Goal: Information Seeking & Learning: Learn about a topic

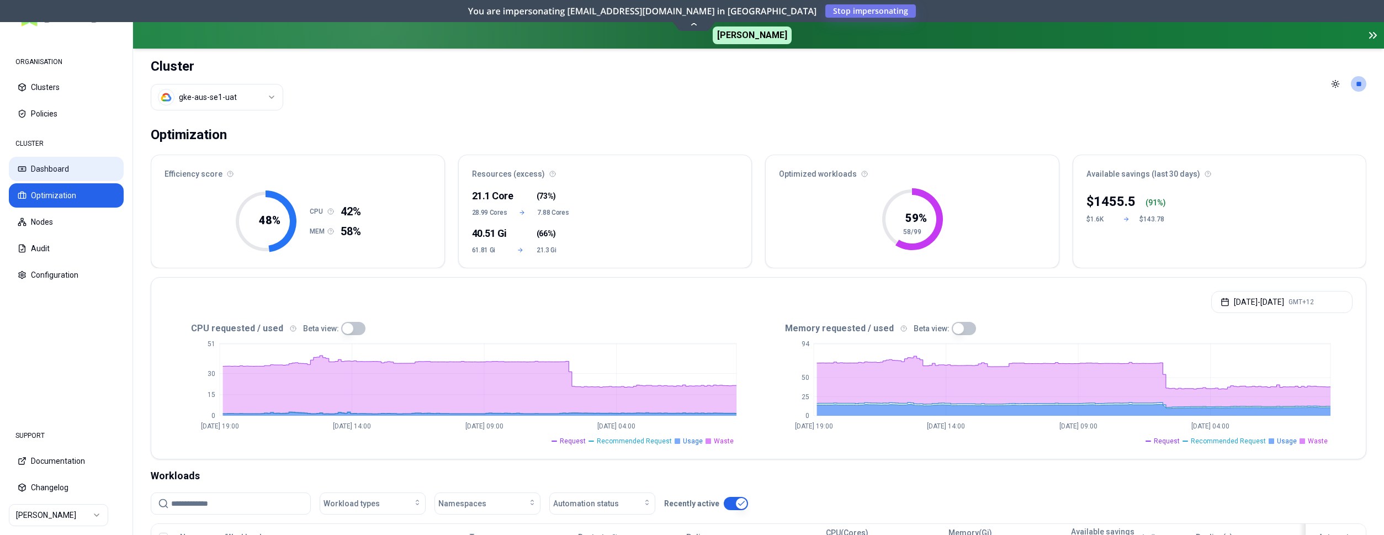
click at [35, 172] on button "Dashboard" at bounding box center [66, 169] width 115 height 24
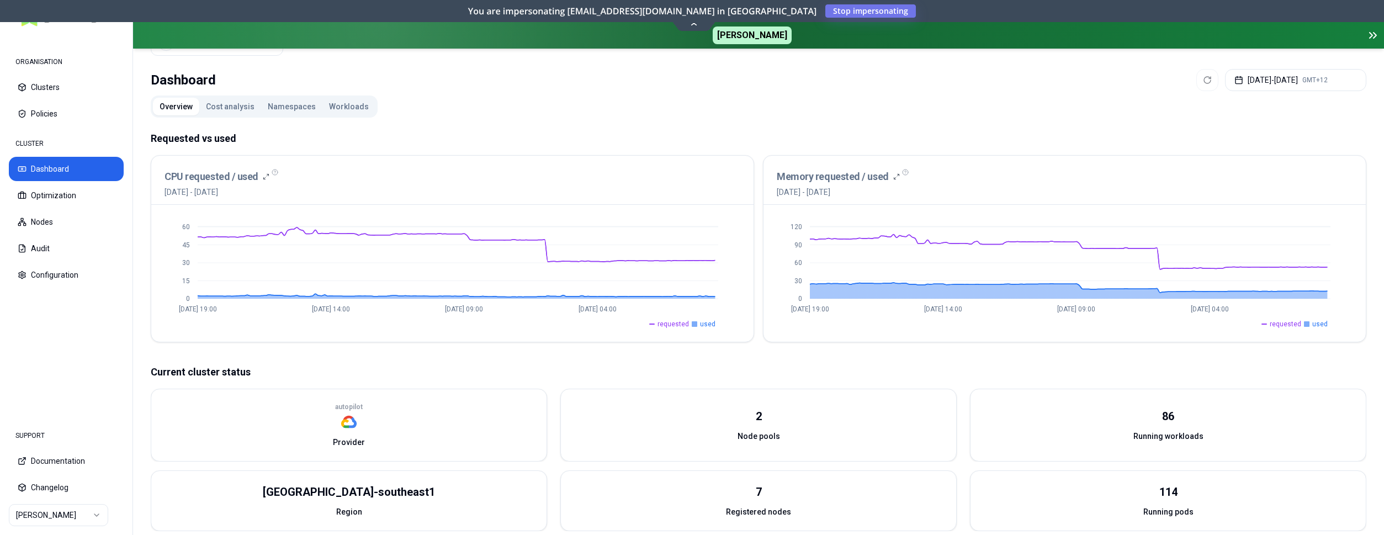
scroll to position [56, 0]
click at [216, 104] on button "Cost analysis" at bounding box center [230, 105] width 62 height 18
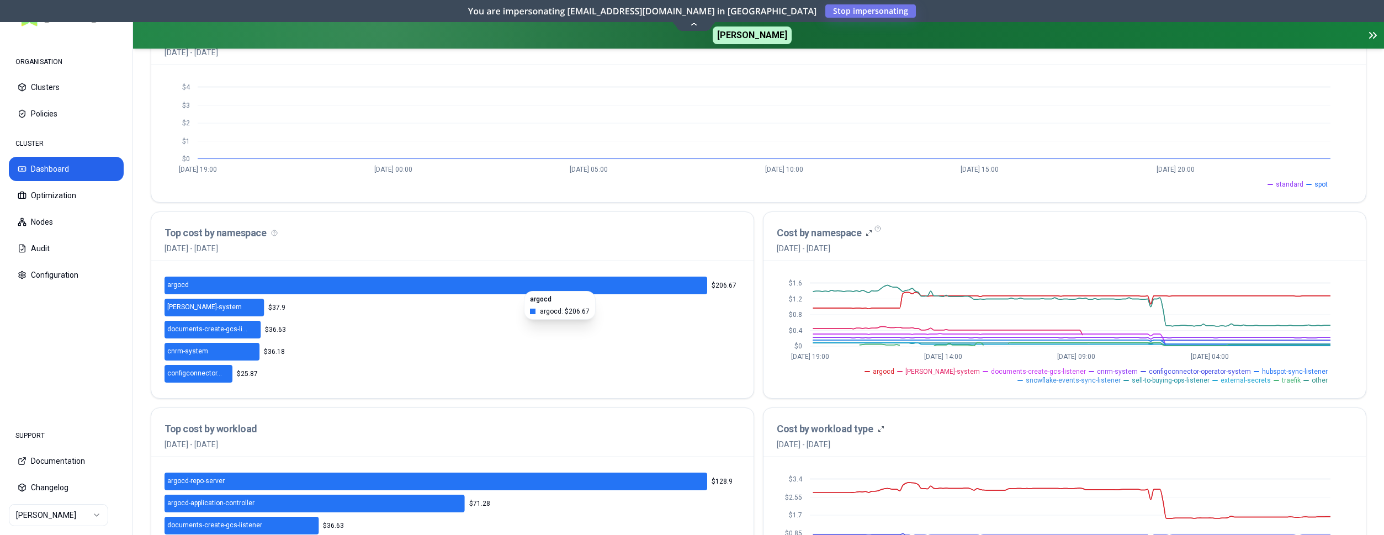
scroll to position [169, 0]
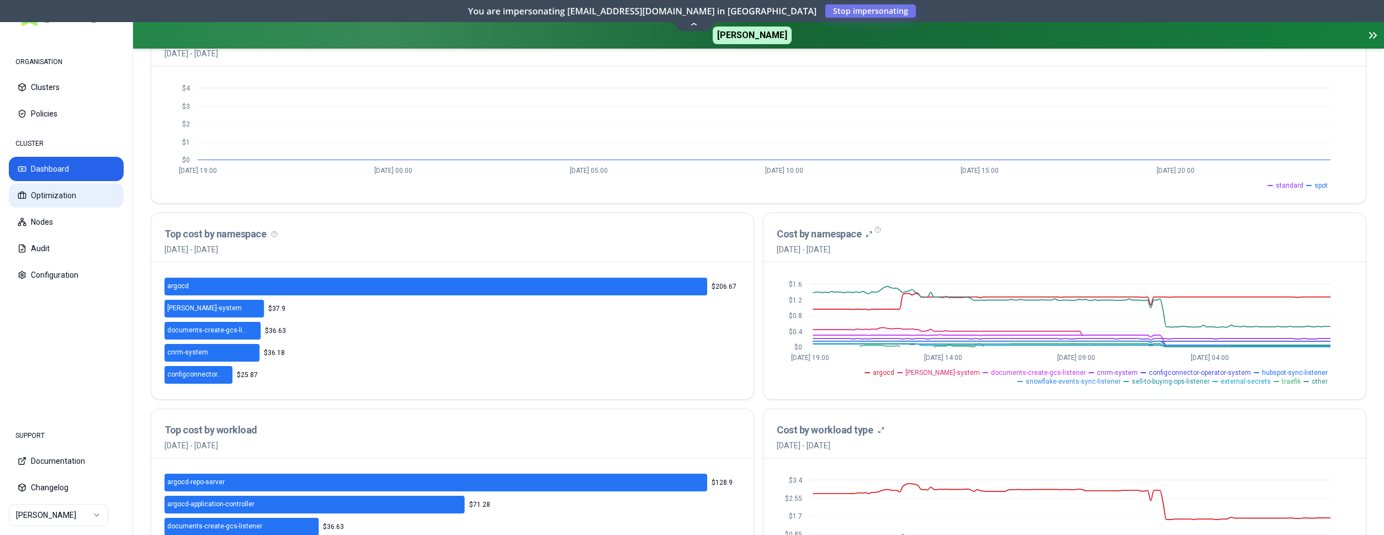
click at [69, 191] on button "Optimization" at bounding box center [66, 195] width 115 height 24
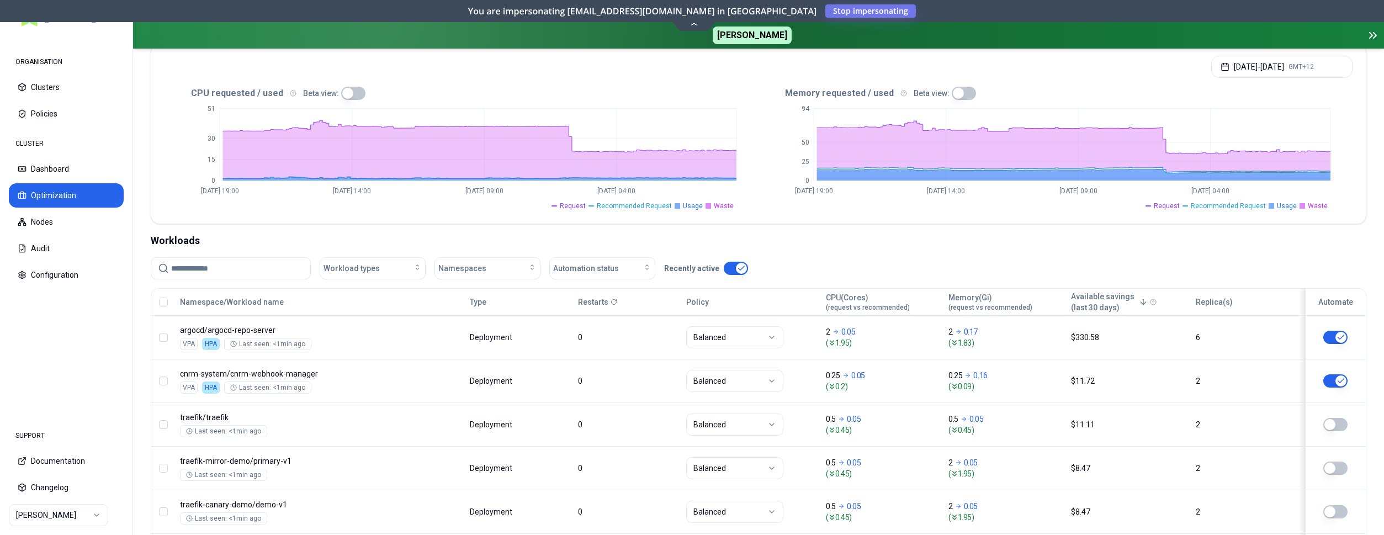
scroll to position [225, 0]
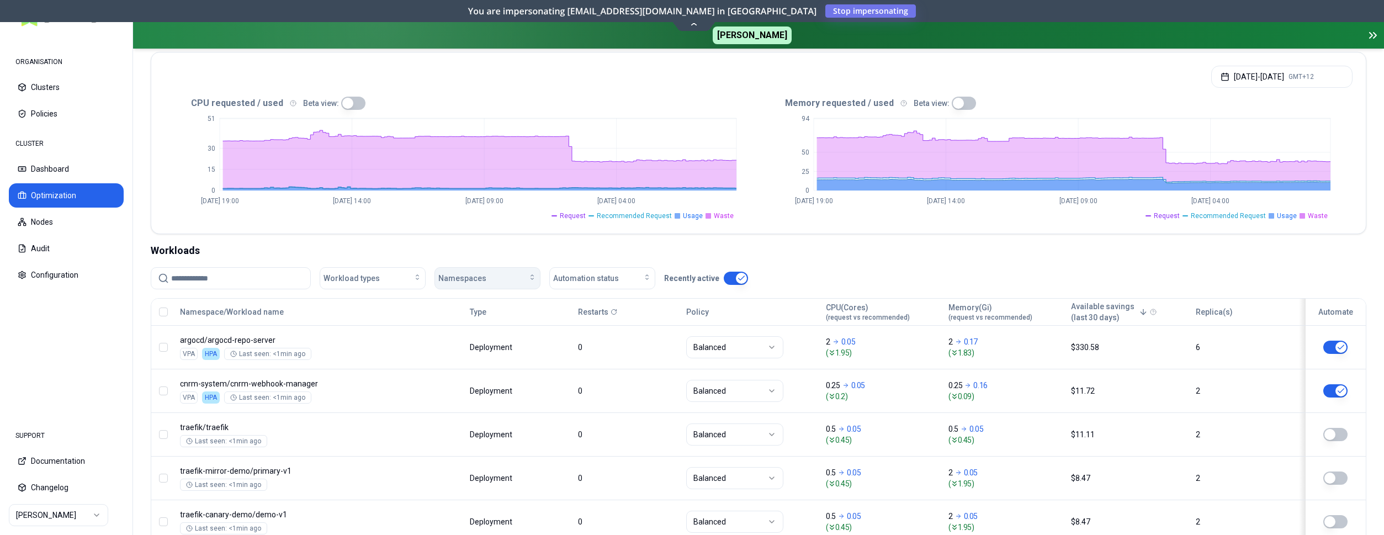
click at [530, 280] on icon "button" at bounding box center [532, 277] width 9 height 9
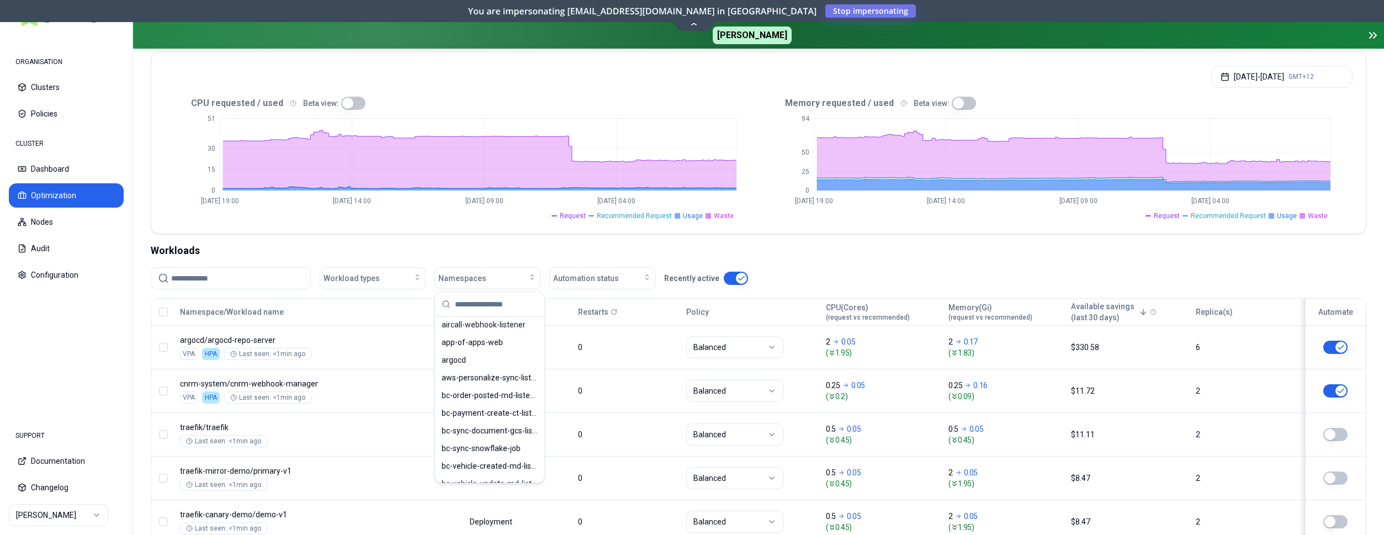
scroll to position [56, 0]
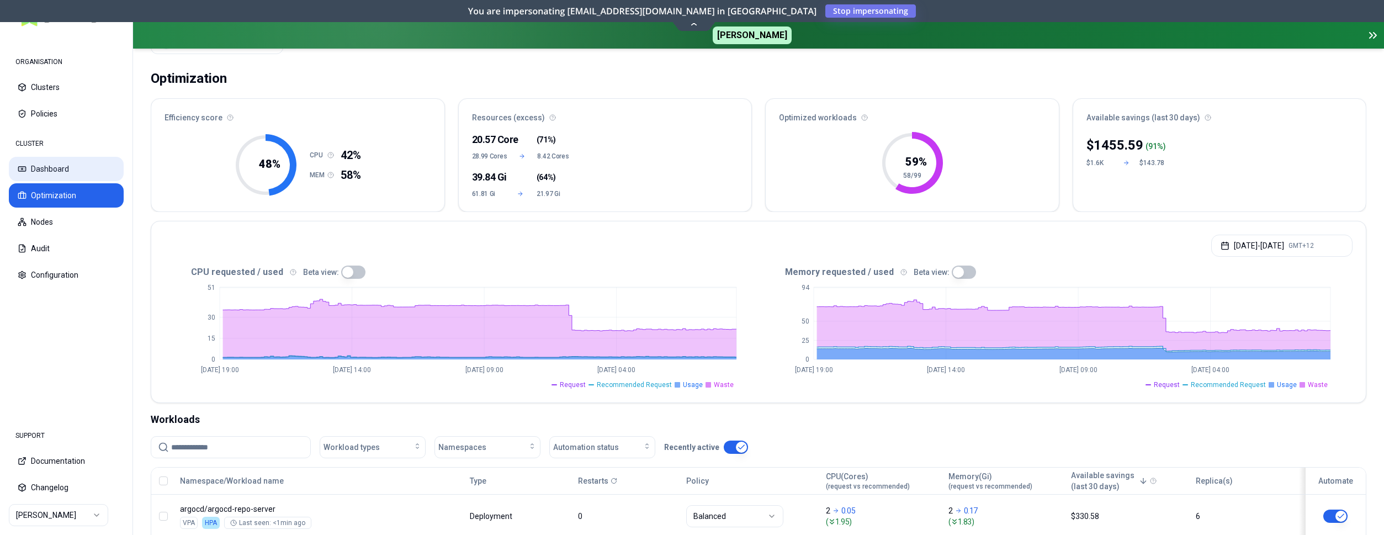
click at [75, 171] on button "Dashboard" at bounding box center [66, 169] width 115 height 24
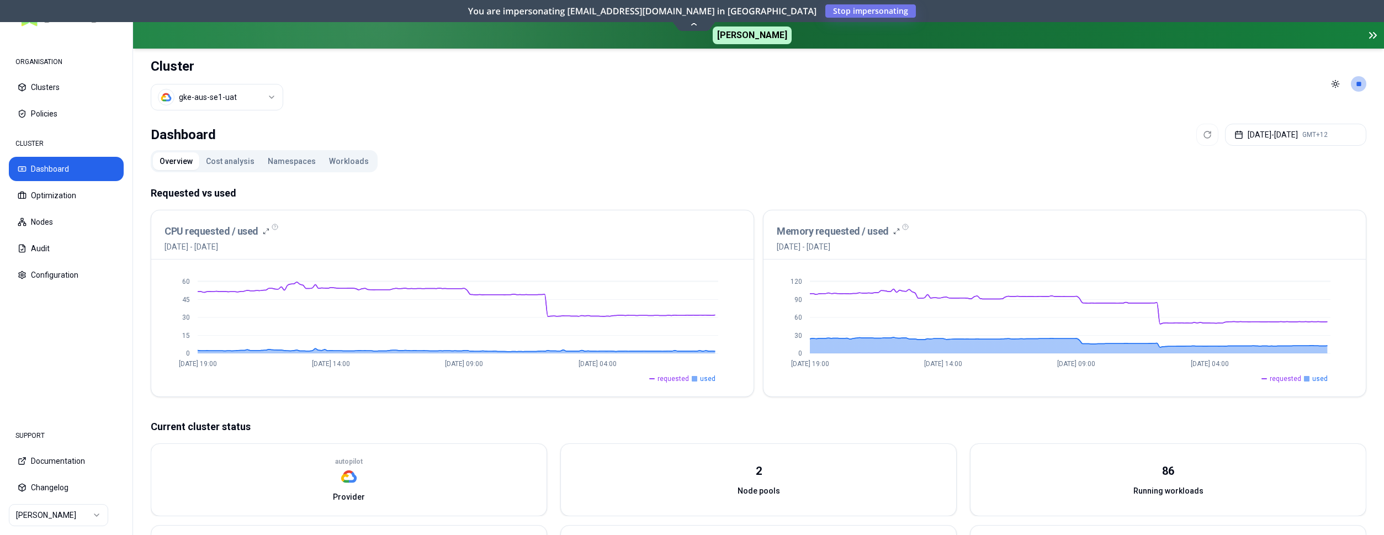
click at [210, 160] on button "Cost analysis" at bounding box center [230, 161] width 62 height 18
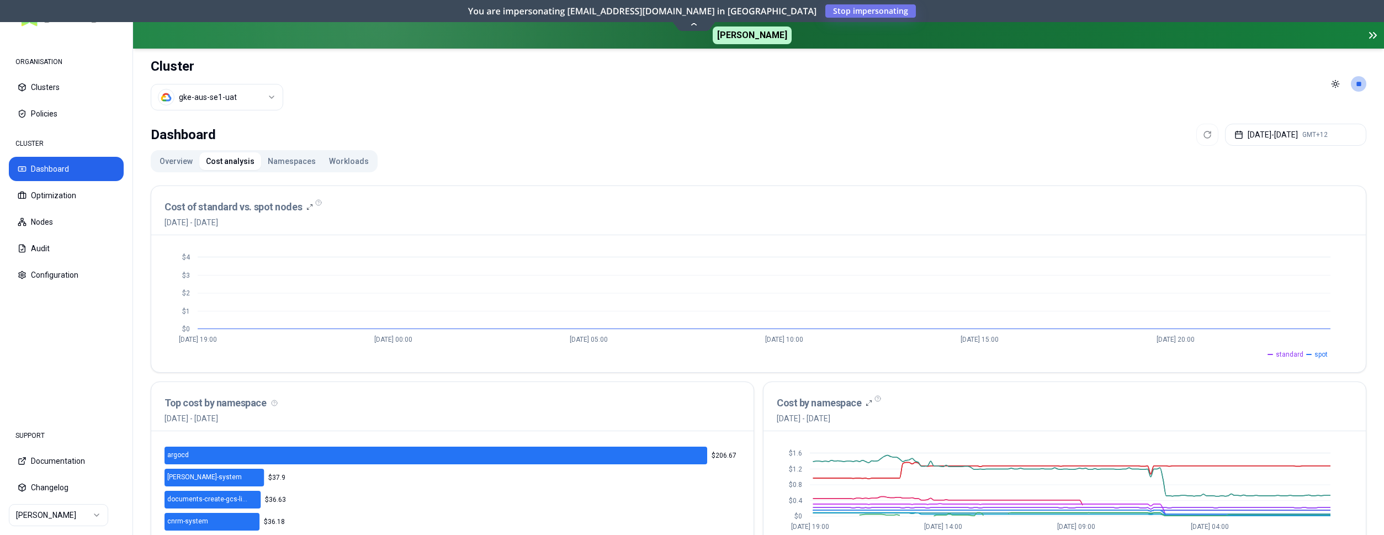
click at [272, 165] on button "Namespaces" at bounding box center [291, 161] width 61 height 18
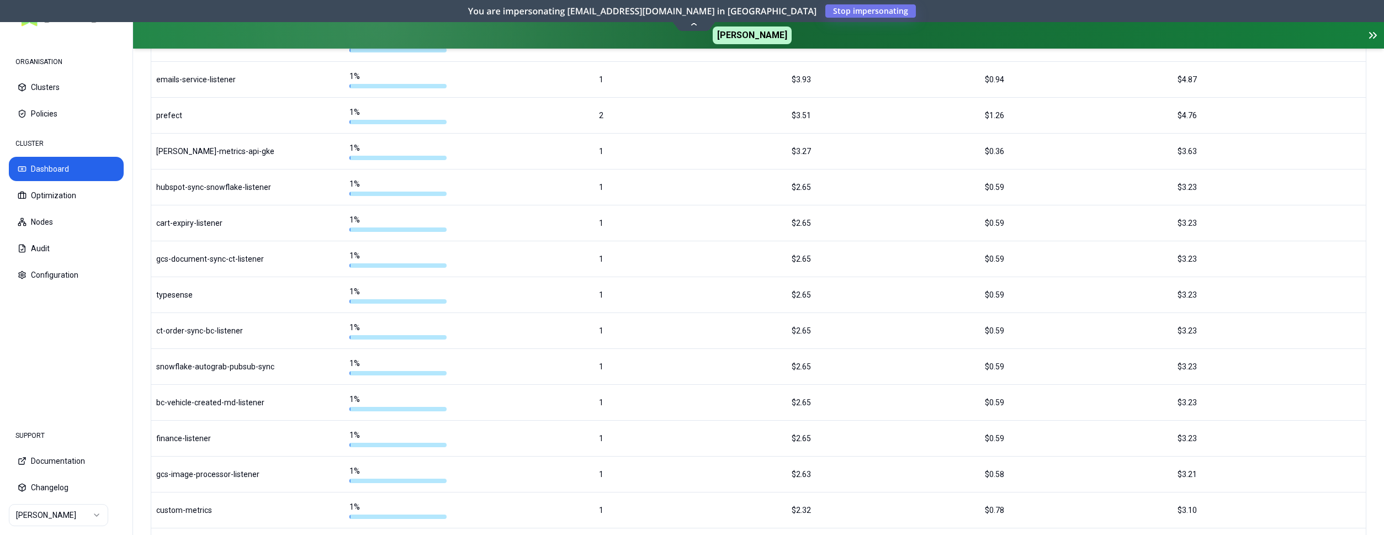
scroll to position [1040, 0]
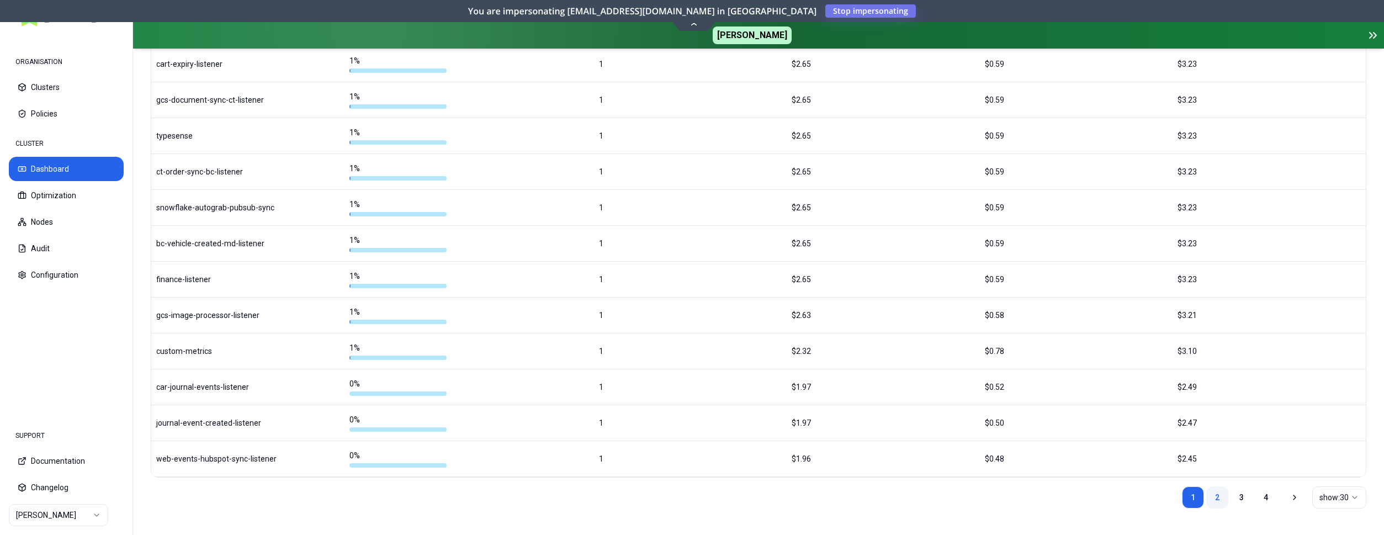
click at [1212, 497] on link "2" at bounding box center [1218, 498] width 22 height 22
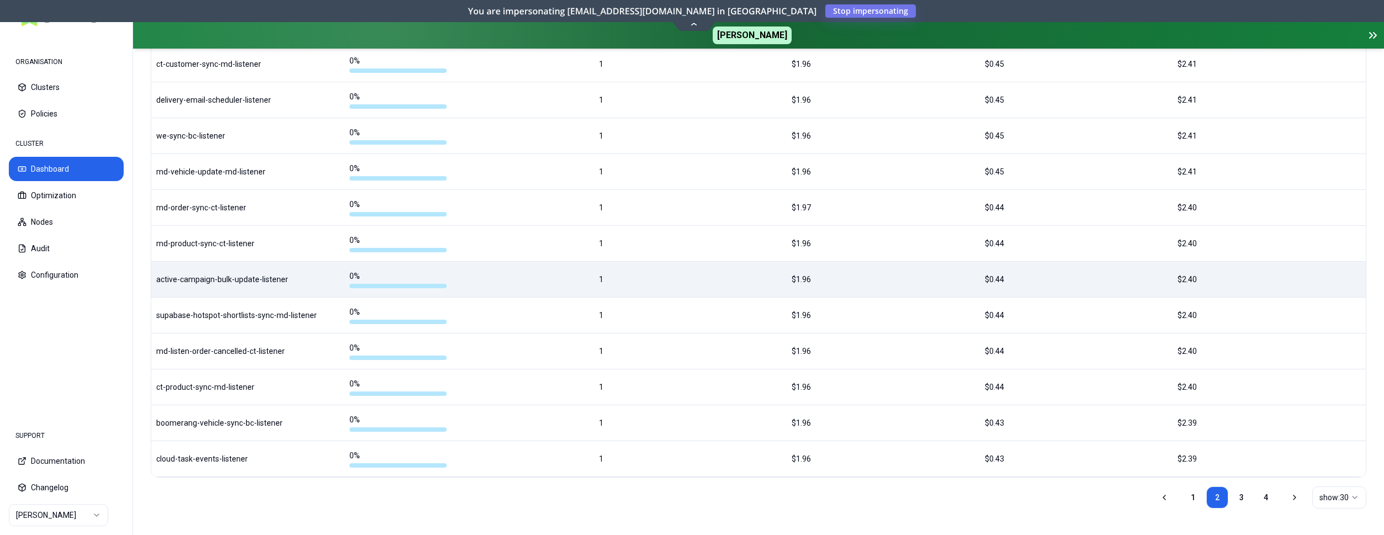
click at [192, 276] on div "active-campaign-bulk-update-listener" at bounding box center [247, 279] width 183 height 11
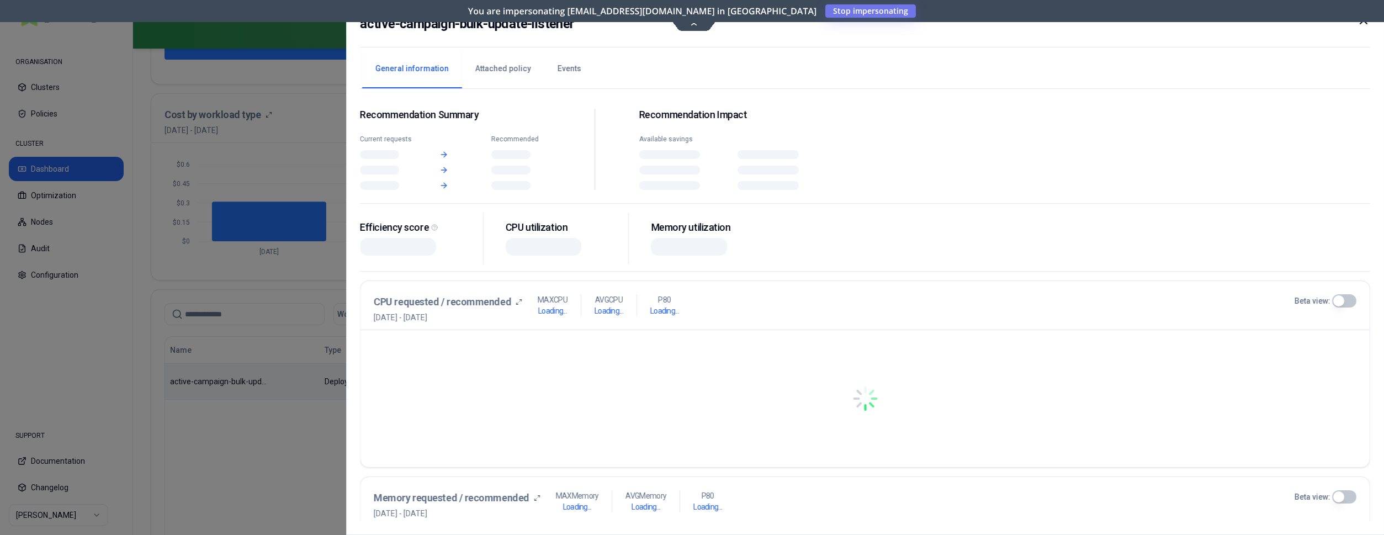
scroll to position [288, 0]
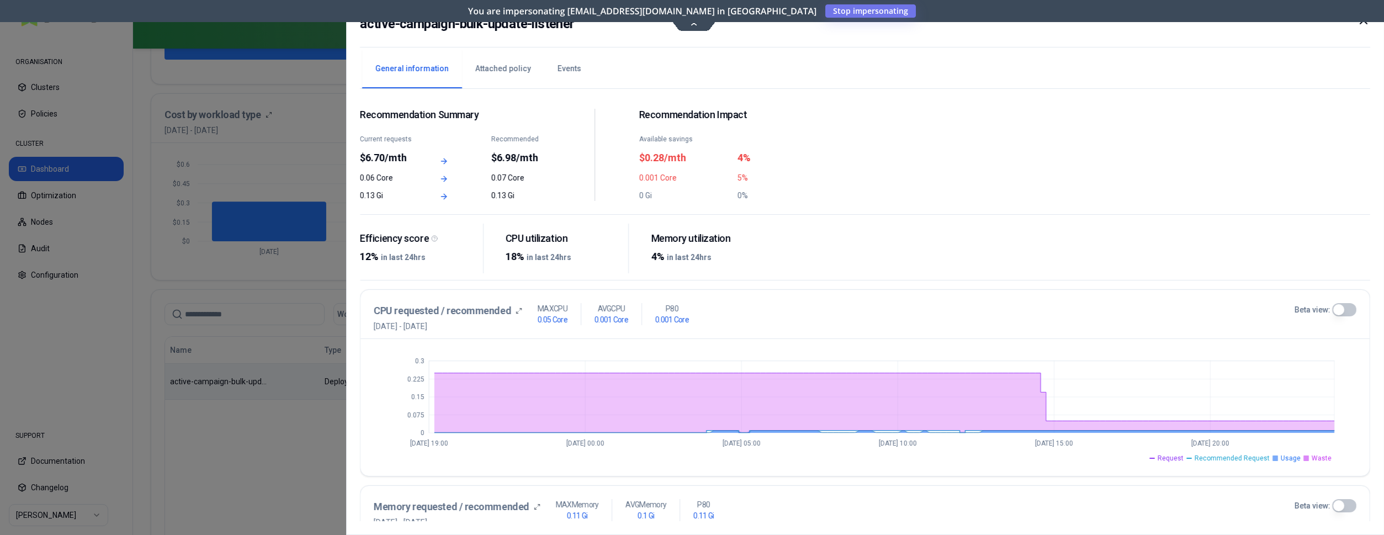
click at [570, 66] on button "Events" at bounding box center [569, 69] width 50 height 39
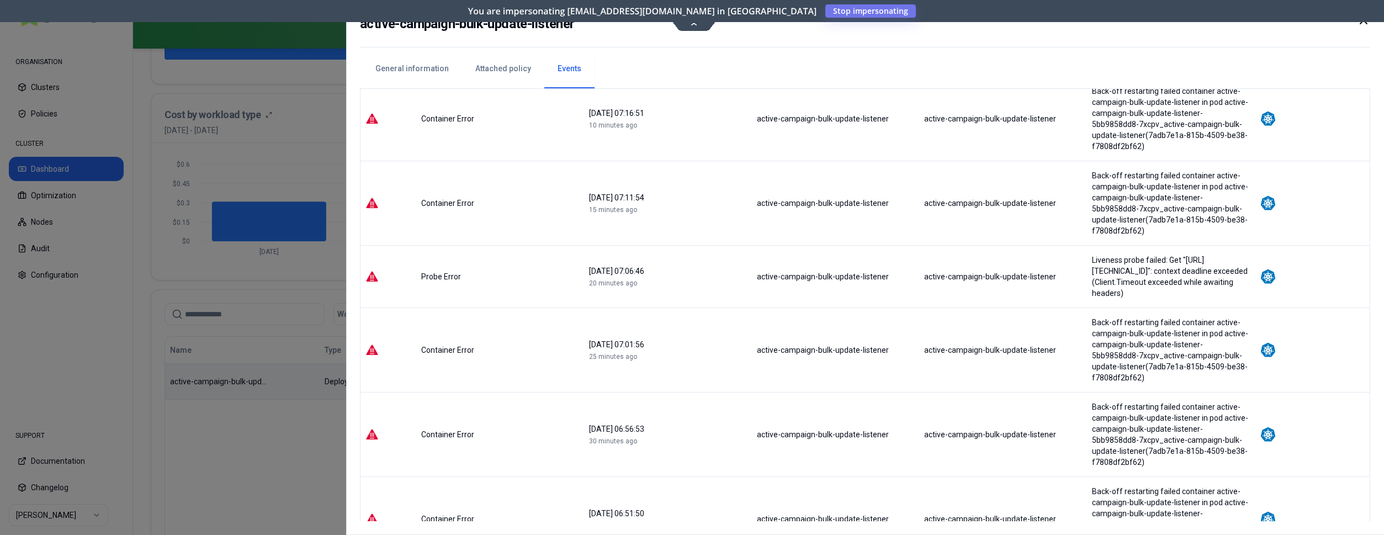
scroll to position [225, 0]
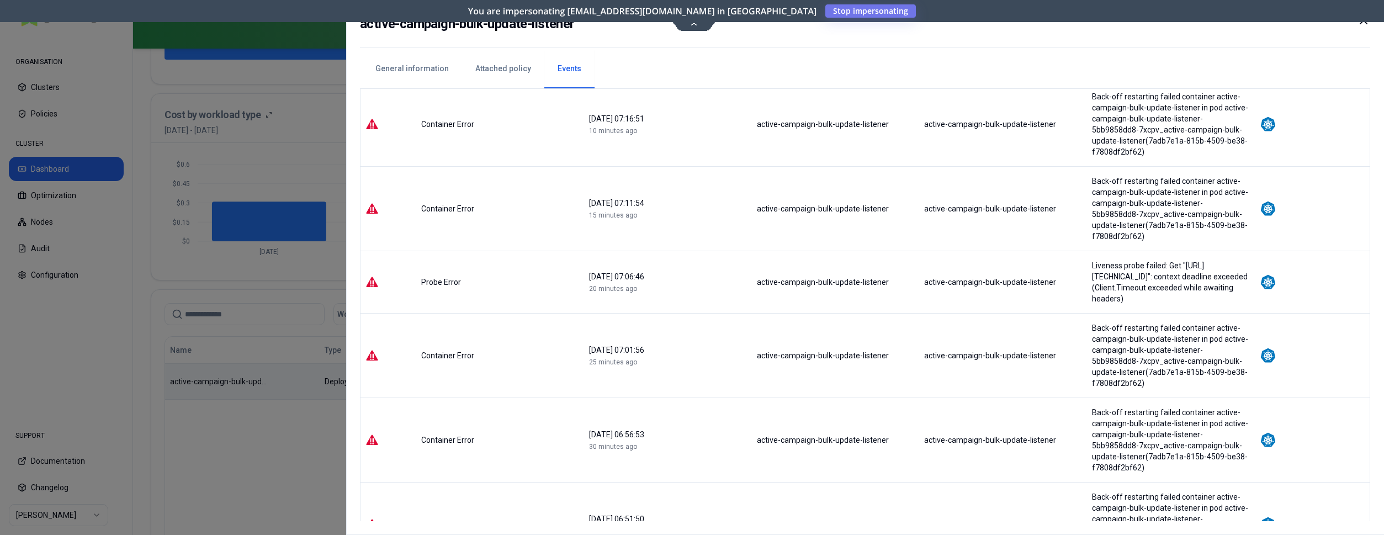
click at [436, 67] on button "General information" at bounding box center [412, 69] width 100 height 39
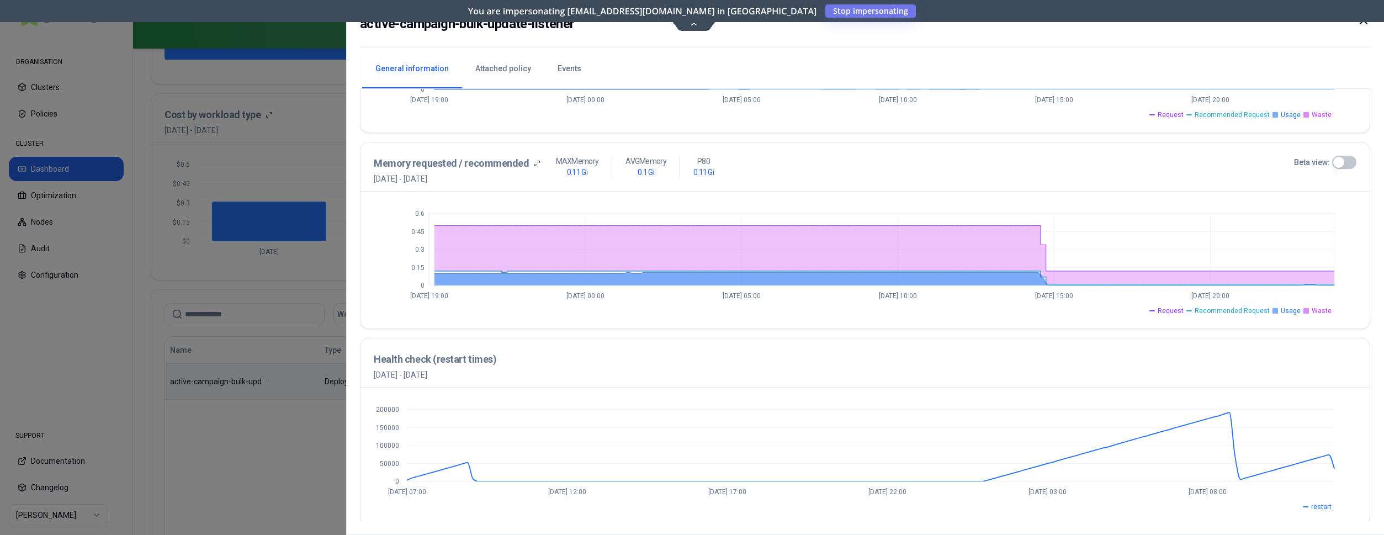
scroll to position [347, 0]
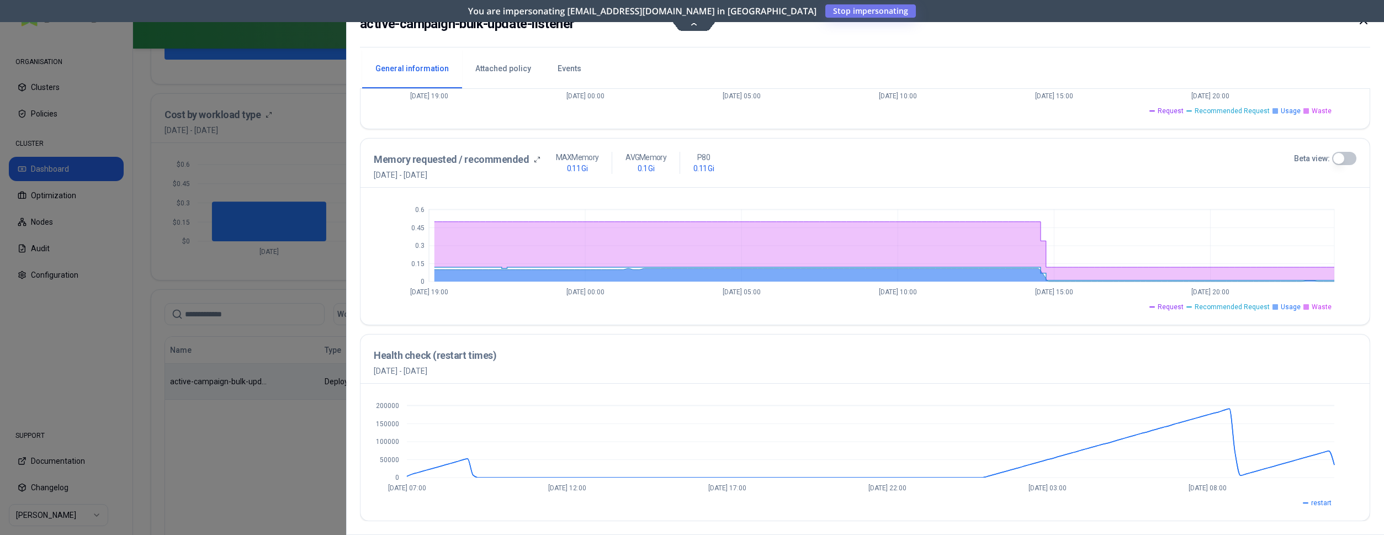
click at [11, 179] on div at bounding box center [692, 267] width 1384 height 535
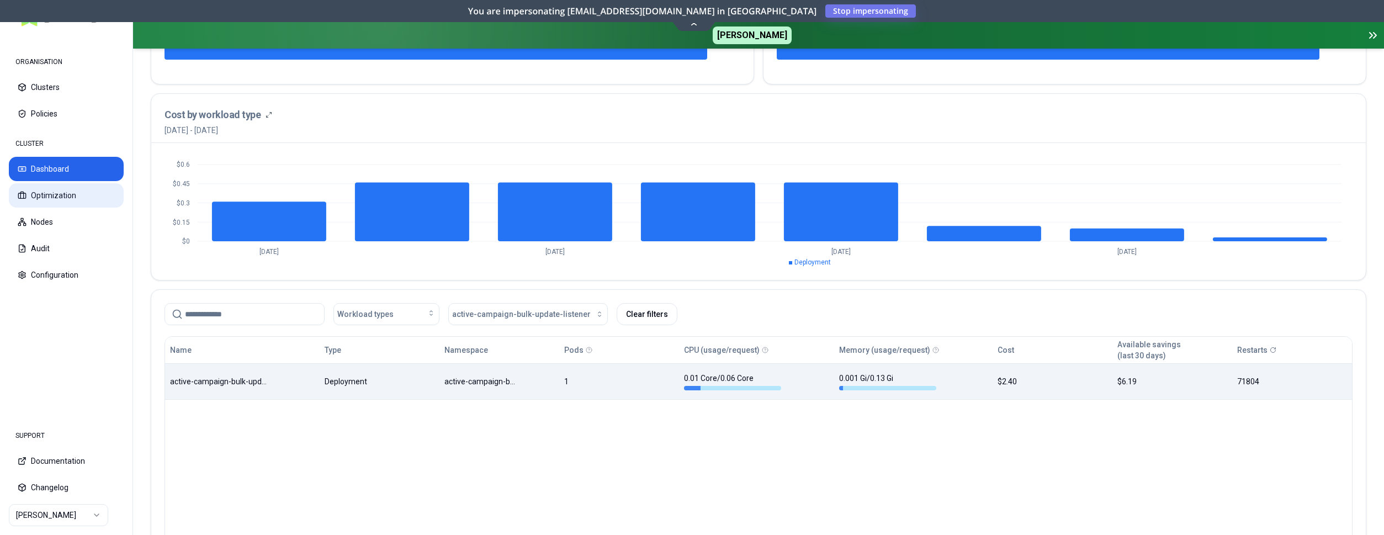
scroll to position [288, 0]
click at [47, 194] on button "Optimization" at bounding box center [66, 195] width 115 height 24
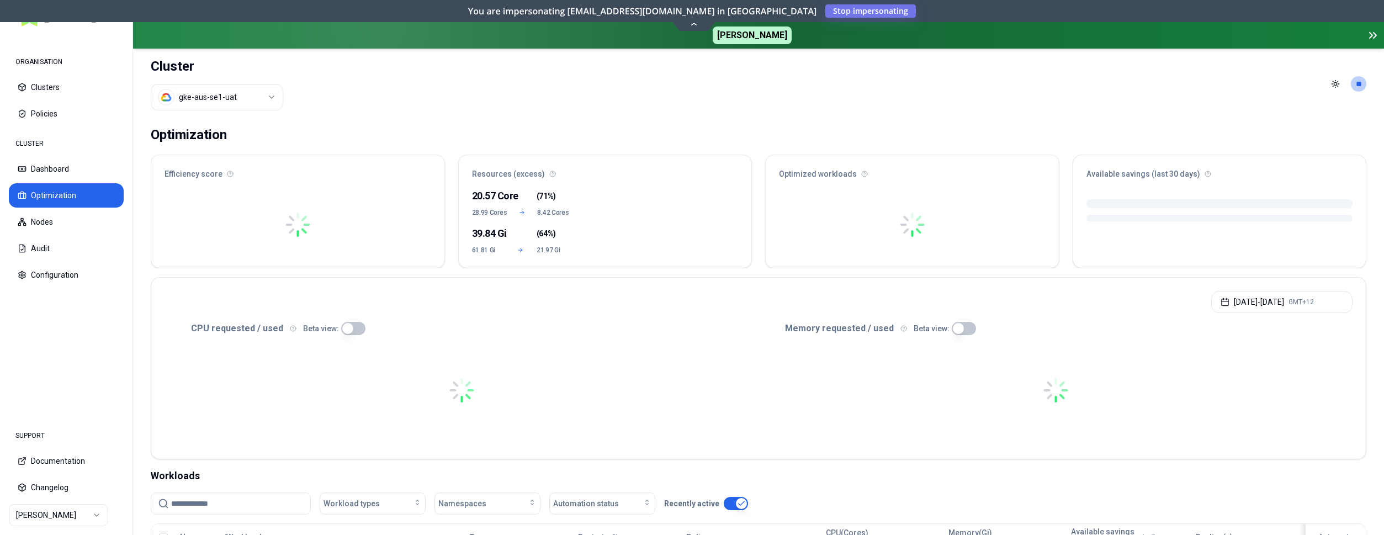
scroll to position [225, 0]
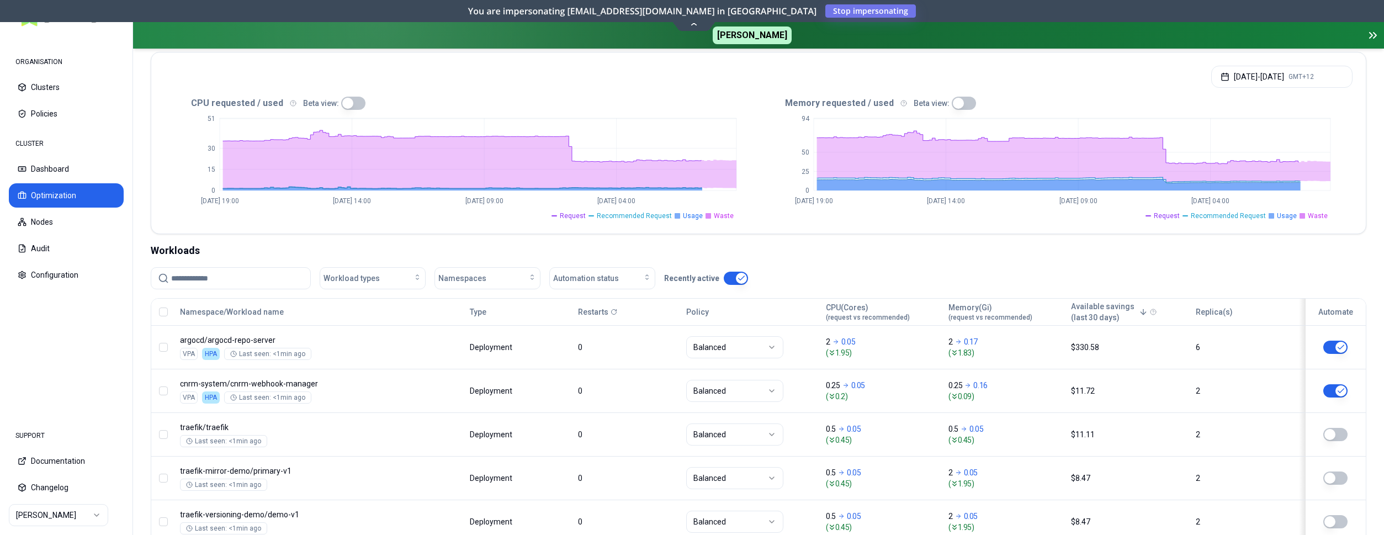
click at [616, 310] on icon at bounding box center [614, 312] width 7 height 7
click at [617, 310] on icon at bounding box center [614, 312] width 7 height 7
click at [602, 310] on p "Restarts" at bounding box center [593, 311] width 30 height 11
click at [480, 315] on button "Type" at bounding box center [478, 312] width 17 height 22
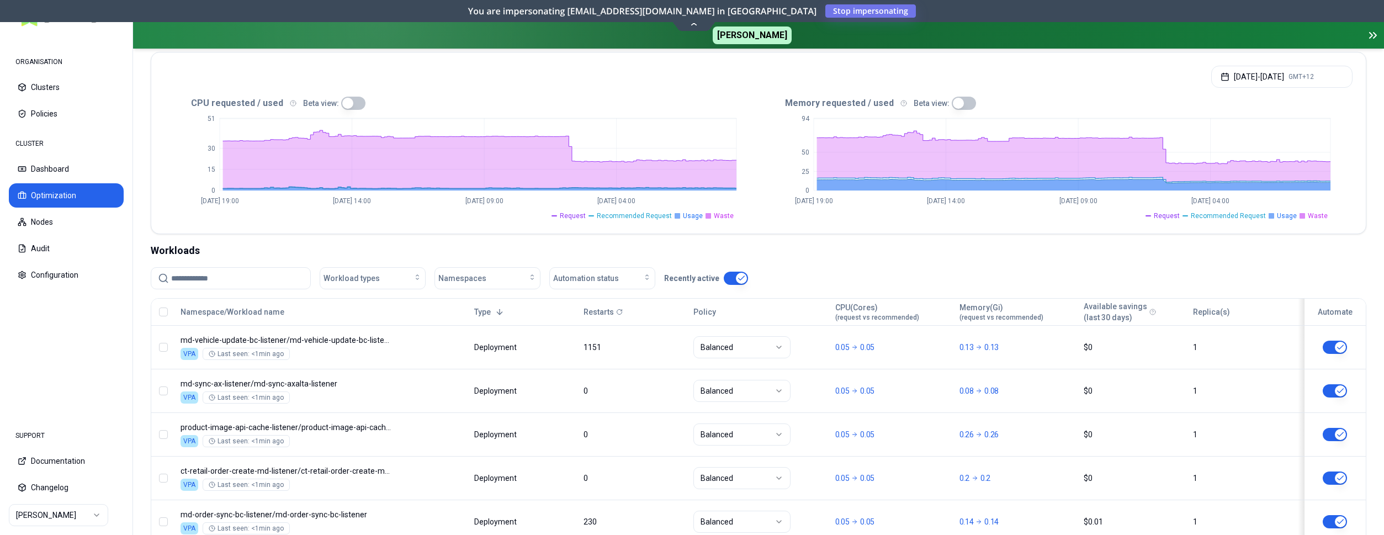
click at [623, 309] on icon at bounding box center [619, 312] width 7 height 7
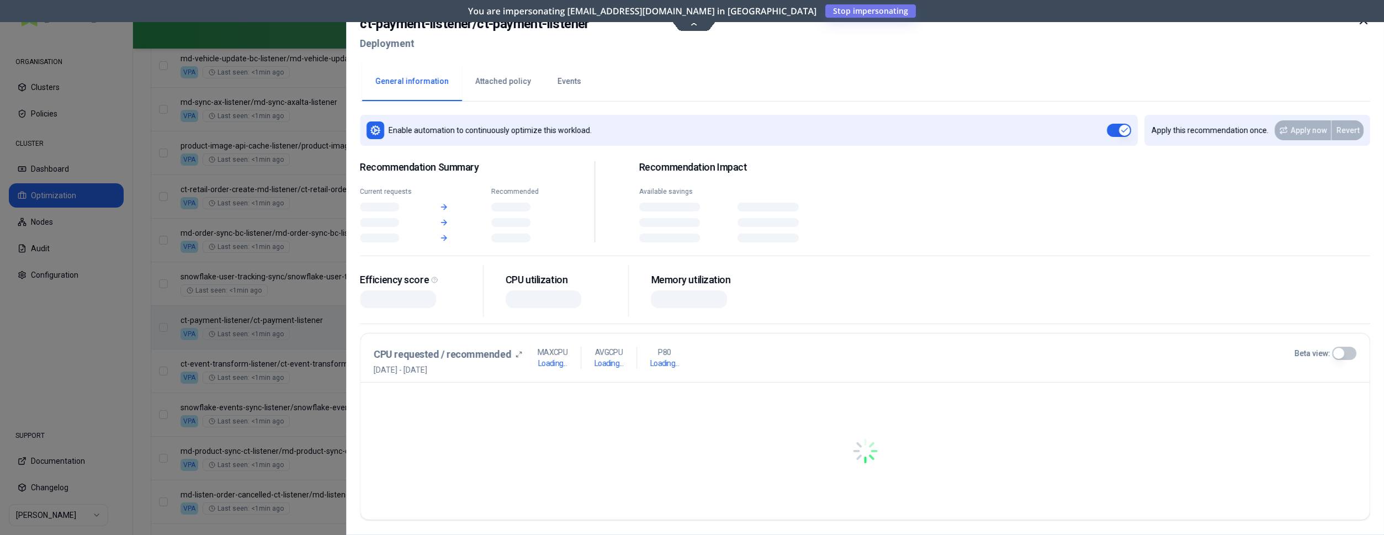
scroll to position [507, 0]
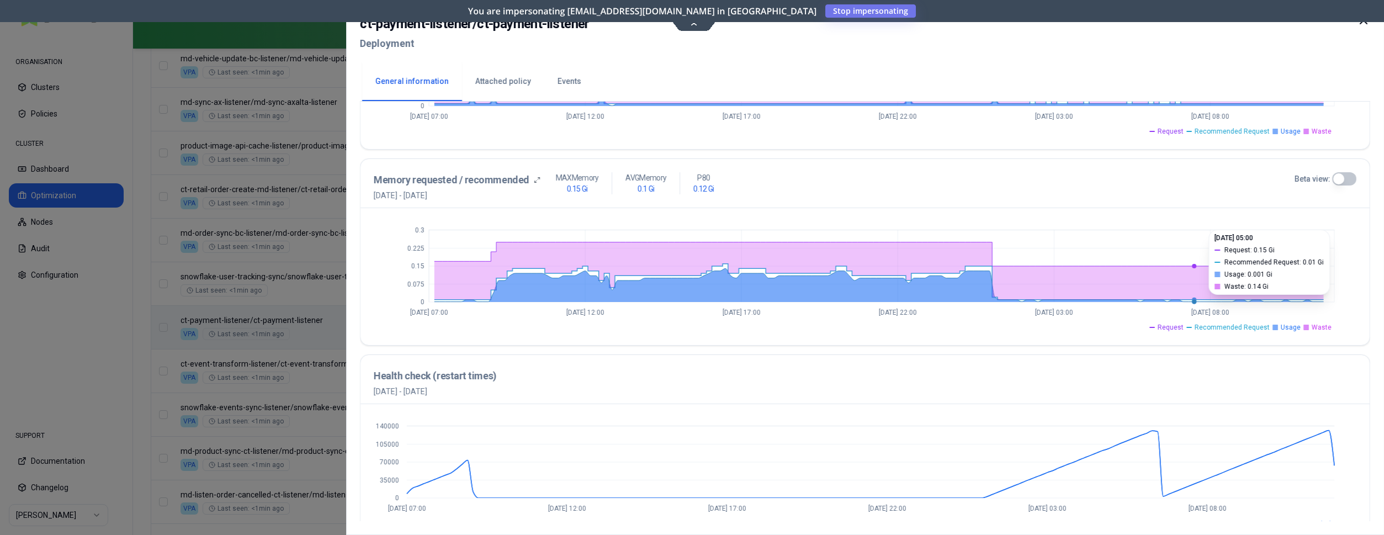
scroll to position [400, 0]
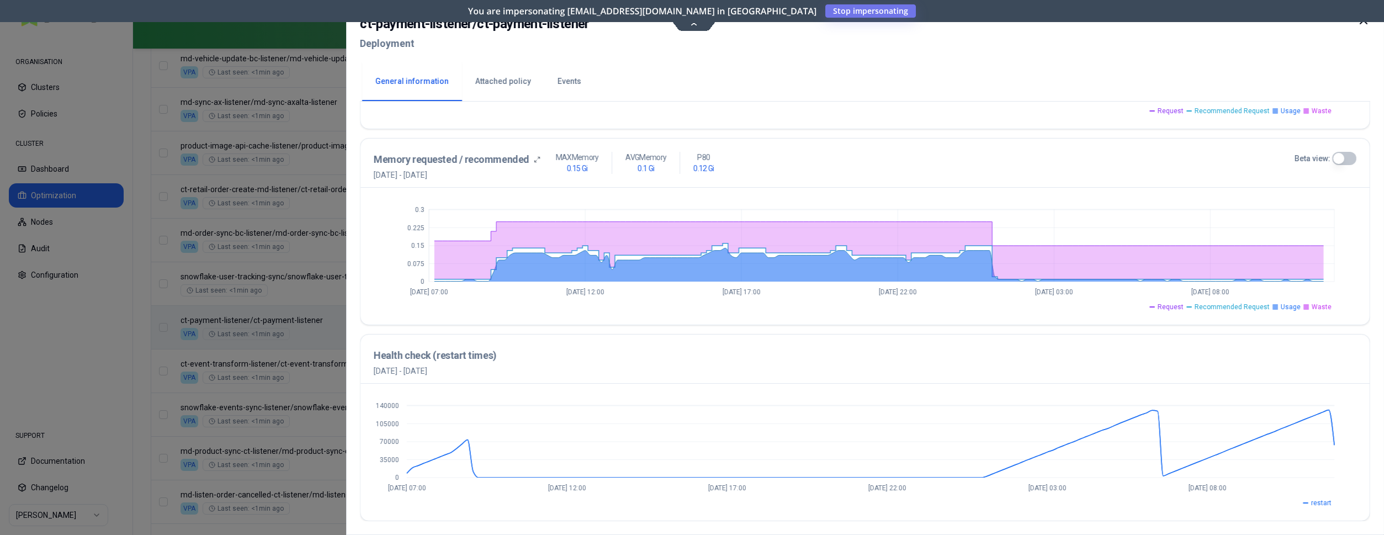
click at [1362, 22] on div "You are impersonating [EMAIL_ADDRESS][DOMAIN_NAME] in [PERSON_NAME] Stop impers…" at bounding box center [692, 11] width 1384 height 22
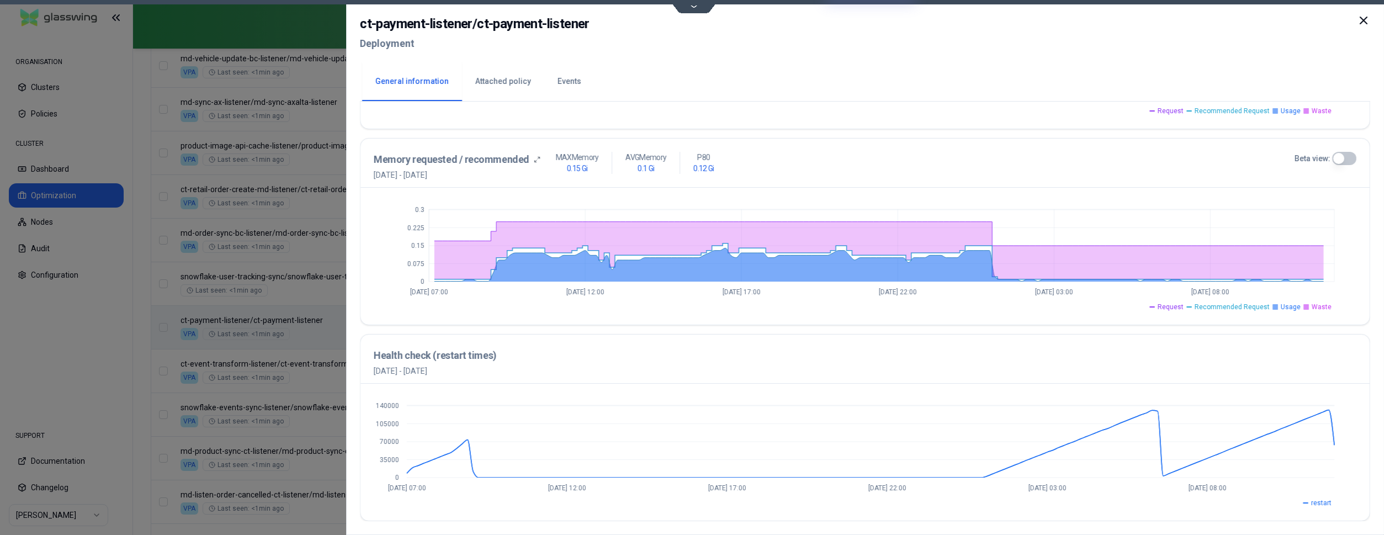
click at [1366, 25] on icon at bounding box center [1363, 20] width 13 height 13
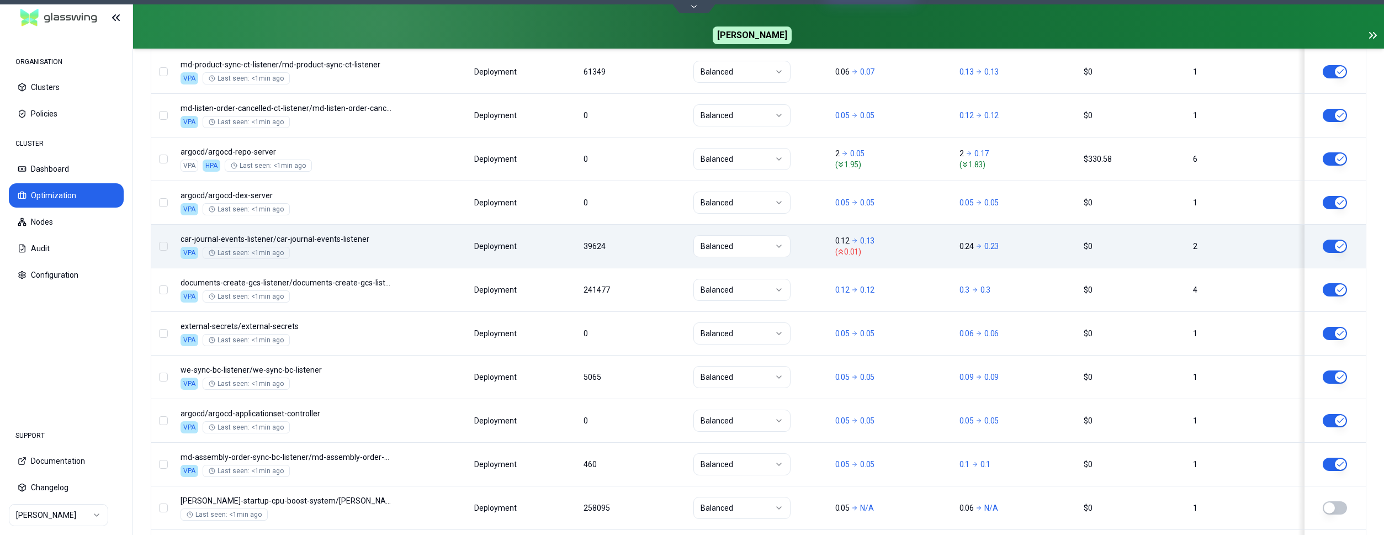
scroll to position [901, 0]
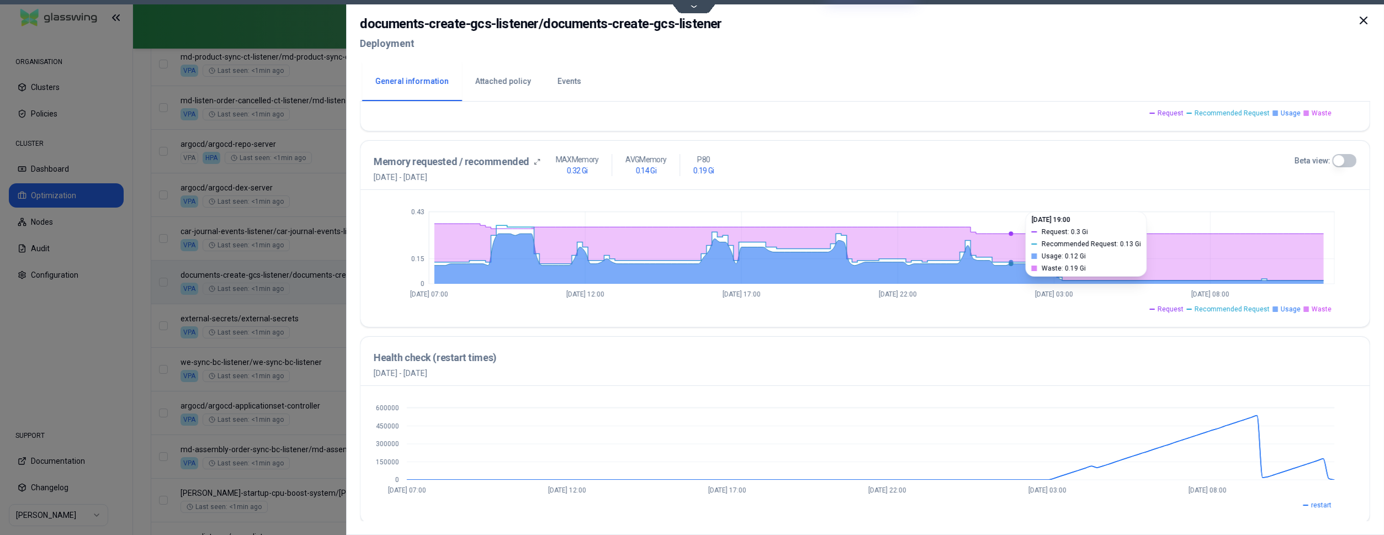
scroll to position [400, 0]
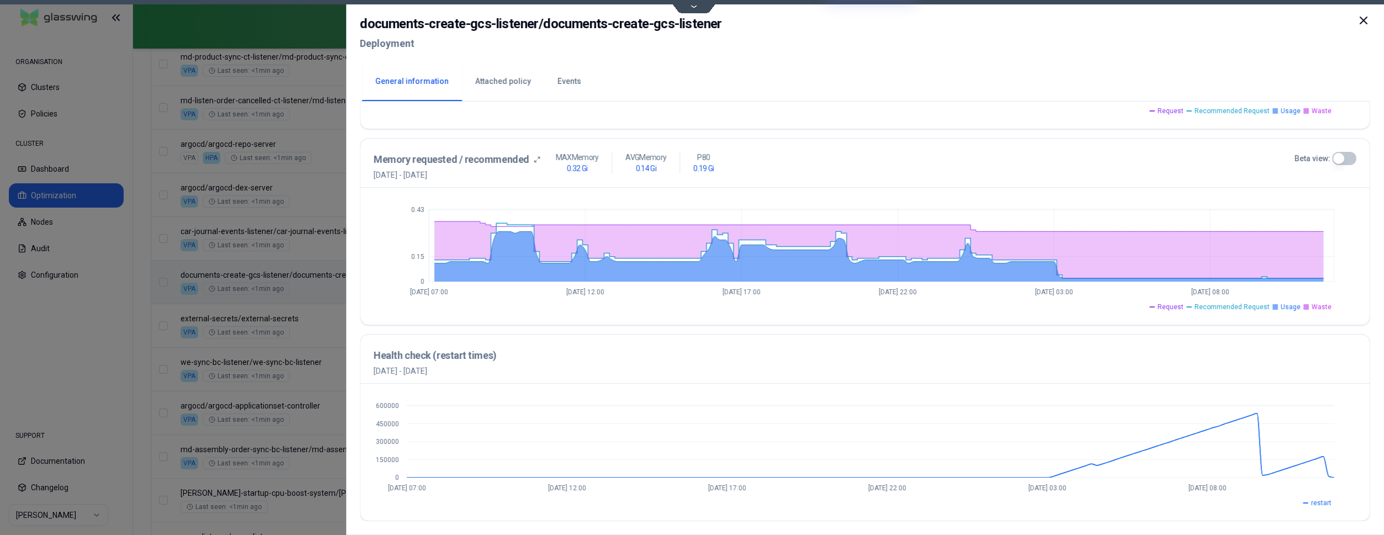
click at [972, 394] on div "0 150000 300000 450000 600000 [DATE] 07:00 [DATE] 12:00 [DATE] 17:00 [DATE] 22:…" at bounding box center [865, 452] width 1009 height 137
click at [1361, 21] on icon at bounding box center [1363, 20] width 13 height 13
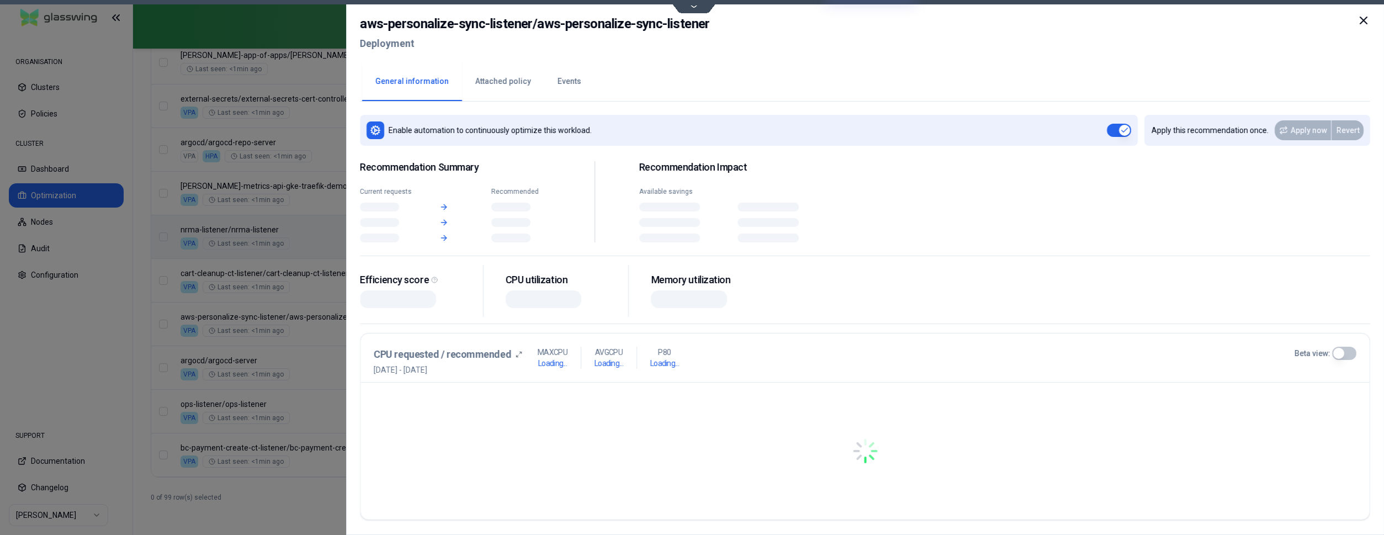
scroll to position [1383, 0]
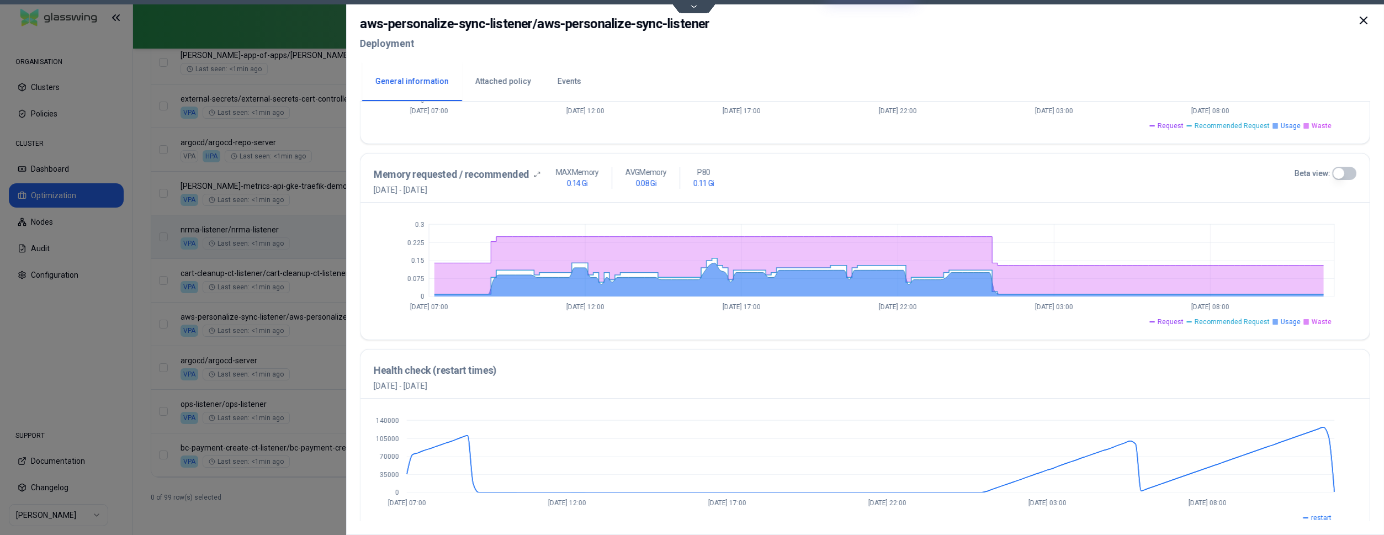
scroll to position [400, 0]
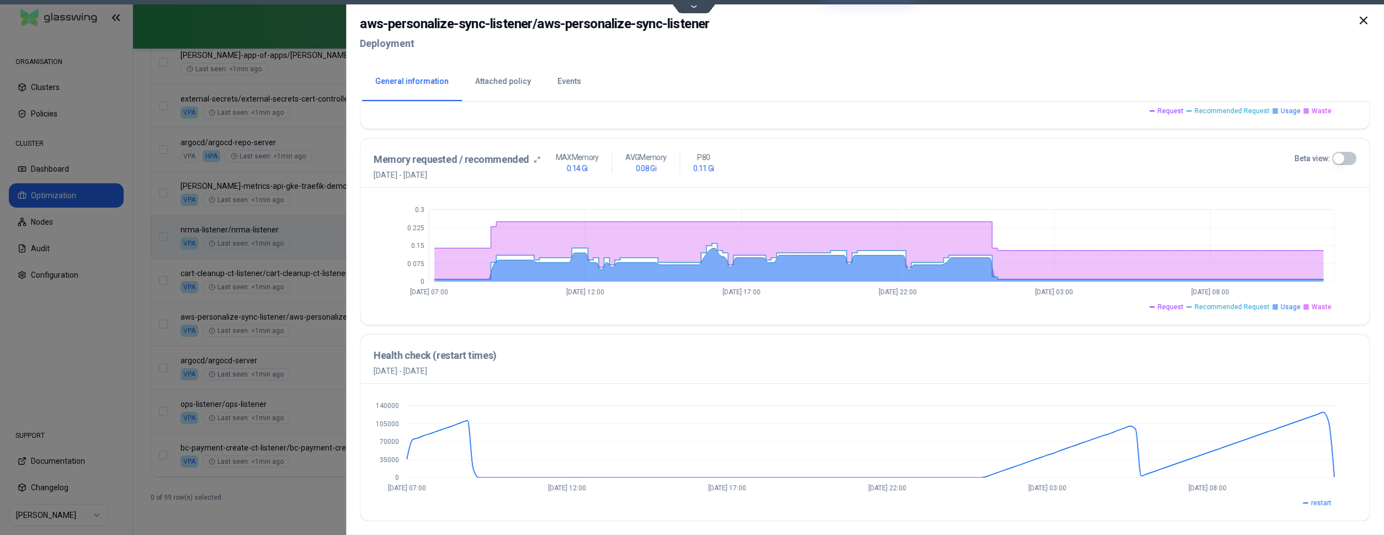
click at [1006, 357] on div "Health check (restart times) [DATE] - [DATE]" at bounding box center [865, 362] width 983 height 29
click at [563, 414] on icon "0 35000 70000 105000 140000 [DATE] 07:00 [DATE] 12:00 [DATE] 17:00 [DATE] 22:00…" at bounding box center [865, 452] width 983 height 110
click at [1366, 23] on icon at bounding box center [1363, 20] width 13 height 13
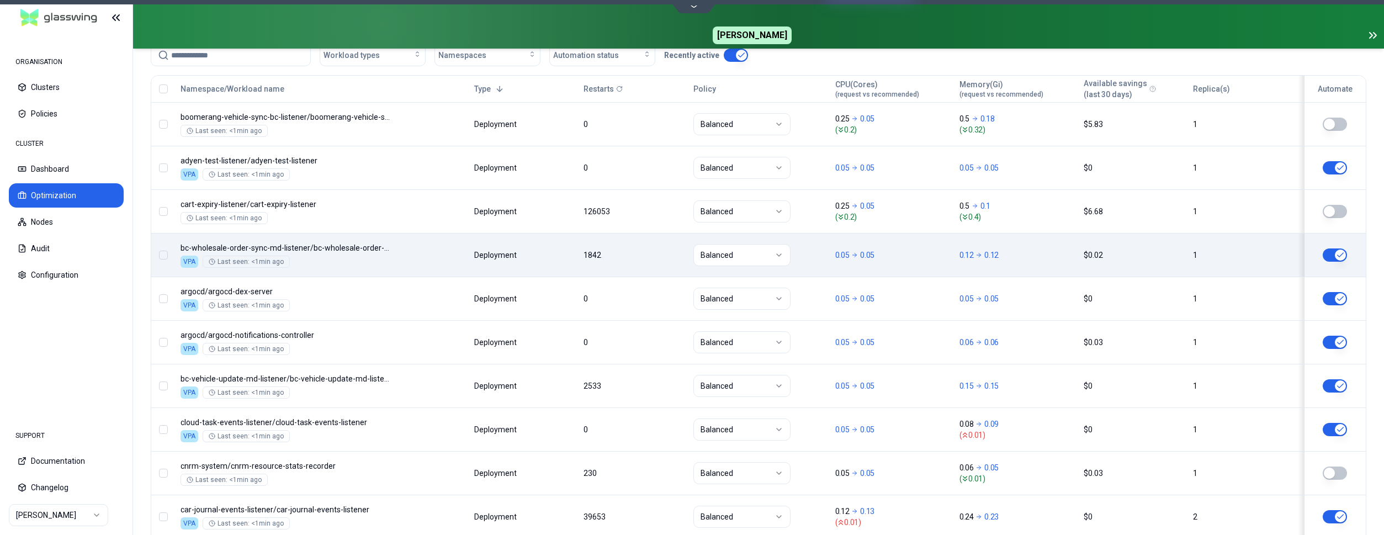
scroll to position [313, 0]
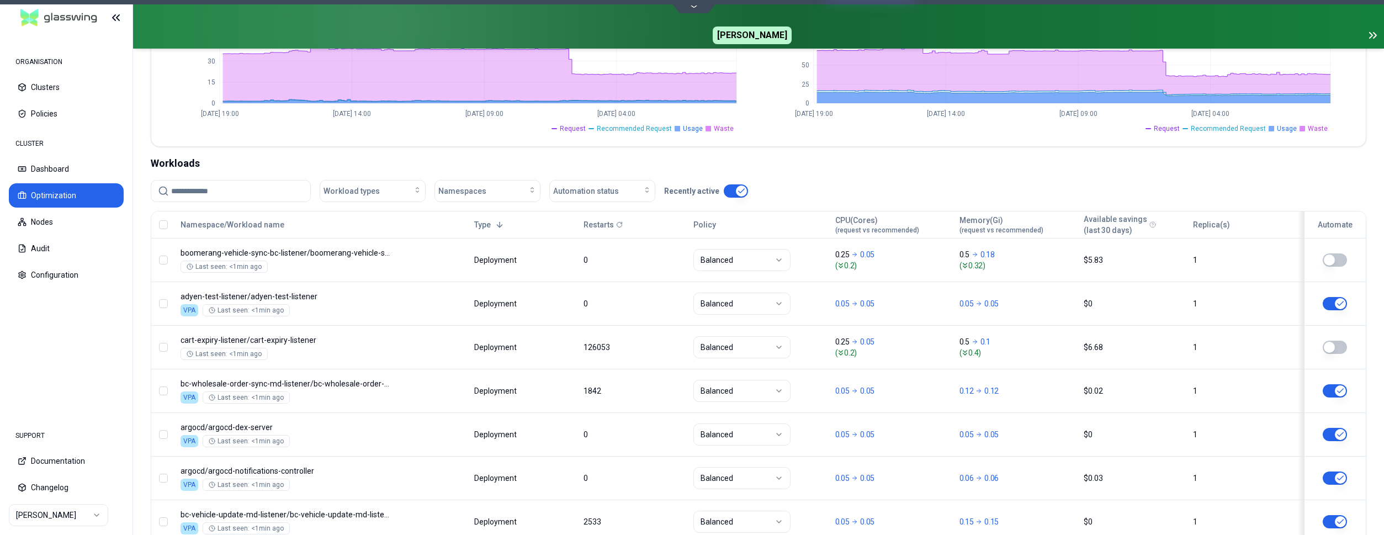
click at [621, 224] on icon at bounding box center [619, 224] width 7 height 7
click at [603, 222] on p "Restarts" at bounding box center [599, 224] width 30 height 11
click at [709, 223] on div "Policy" at bounding box center [760, 224] width 132 height 11
click at [606, 221] on p "Restarts" at bounding box center [599, 224] width 30 height 11
click at [237, 224] on button "Namespace/Workload name" at bounding box center [233, 225] width 104 height 22
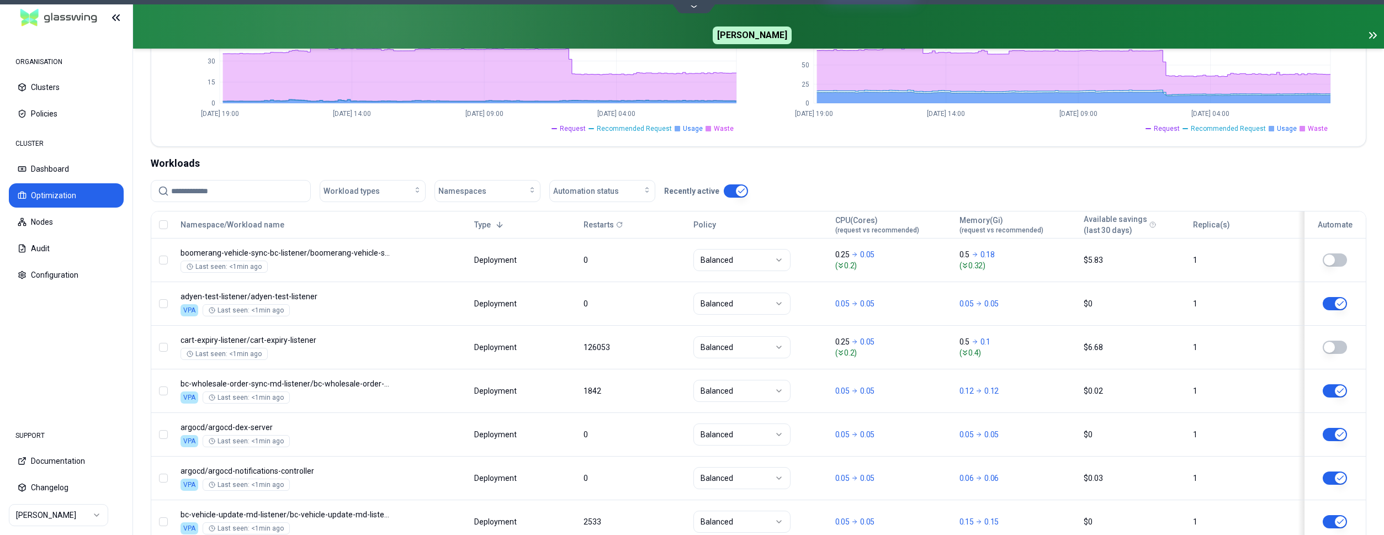
scroll to position [282, 0]
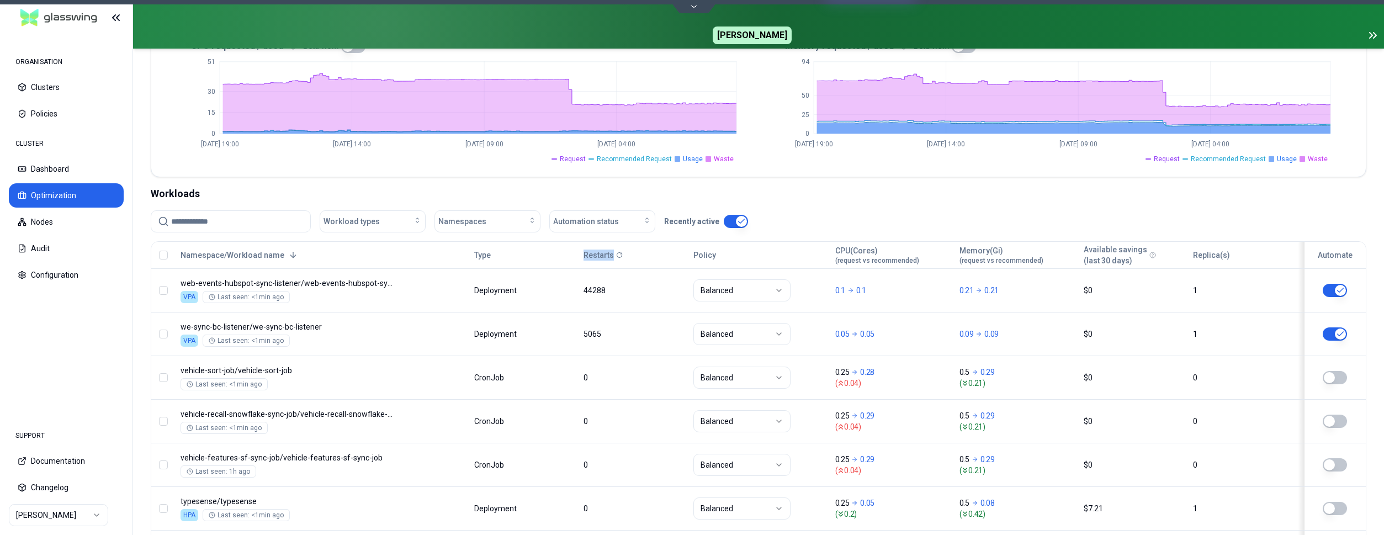
click at [597, 255] on p "Restarts" at bounding box center [599, 255] width 30 height 11
click at [484, 253] on button "Type" at bounding box center [482, 255] width 17 height 22
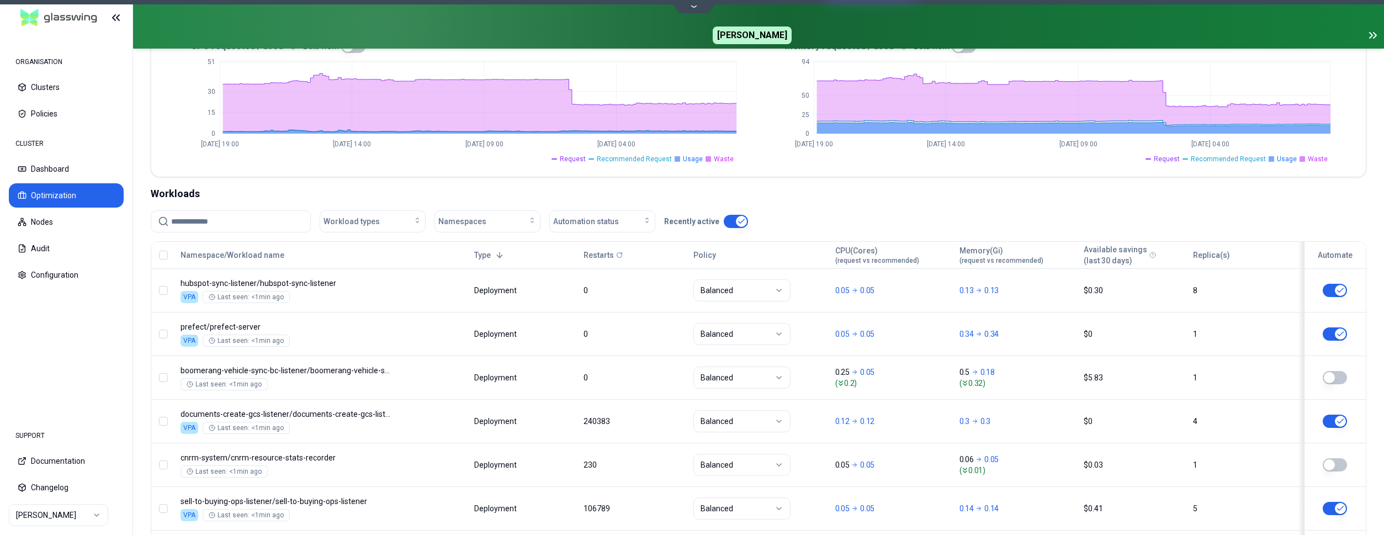
click at [610, 253] on p "Restarts" at bounding box center [599, 255] width 30 height 11
click at [622, 255] on icon at bounding box center [619, 254] width 5 height 5
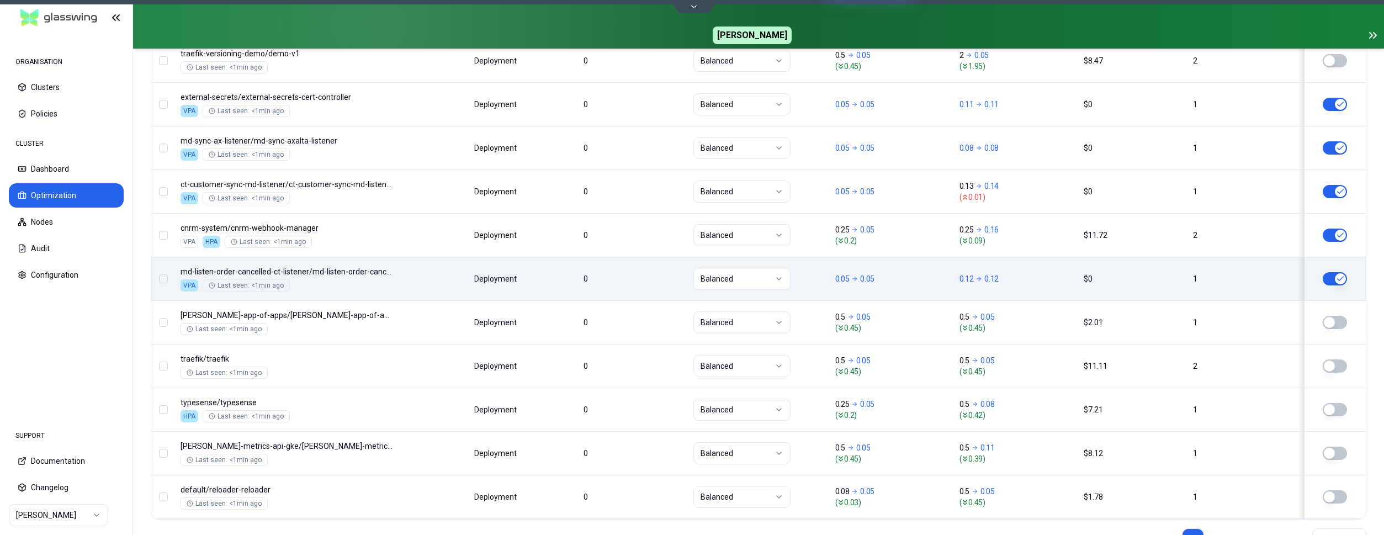
scroll to position [1383, 0]
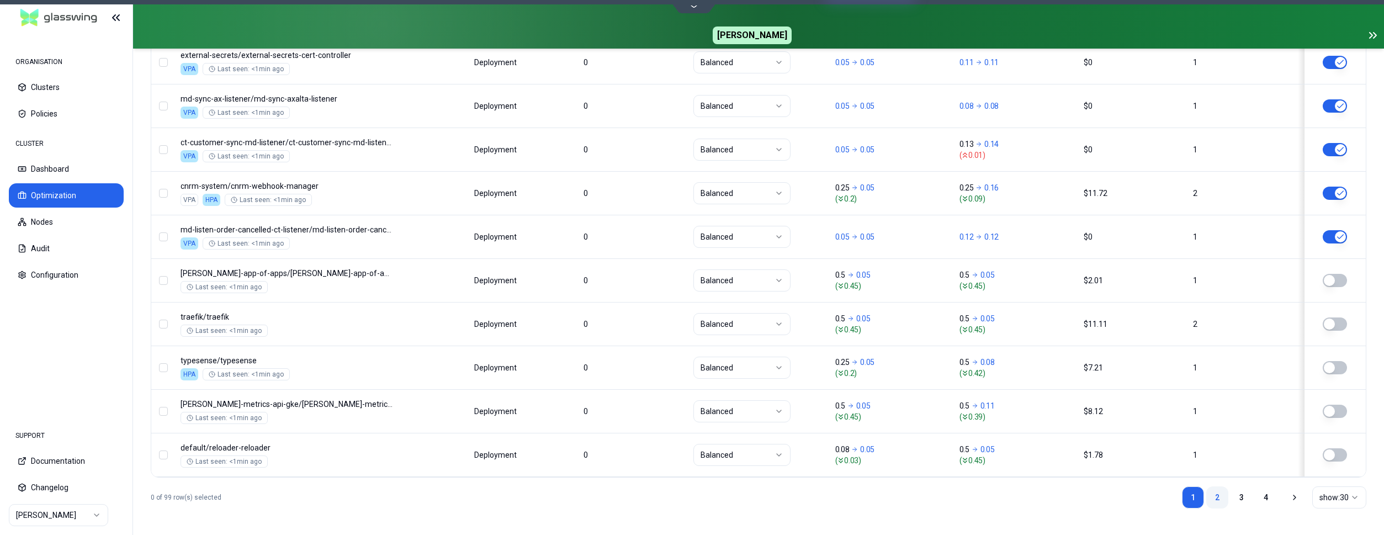
click at [1215, 500] on link "2" at bounding box center [1218, 498] width 22 height 22
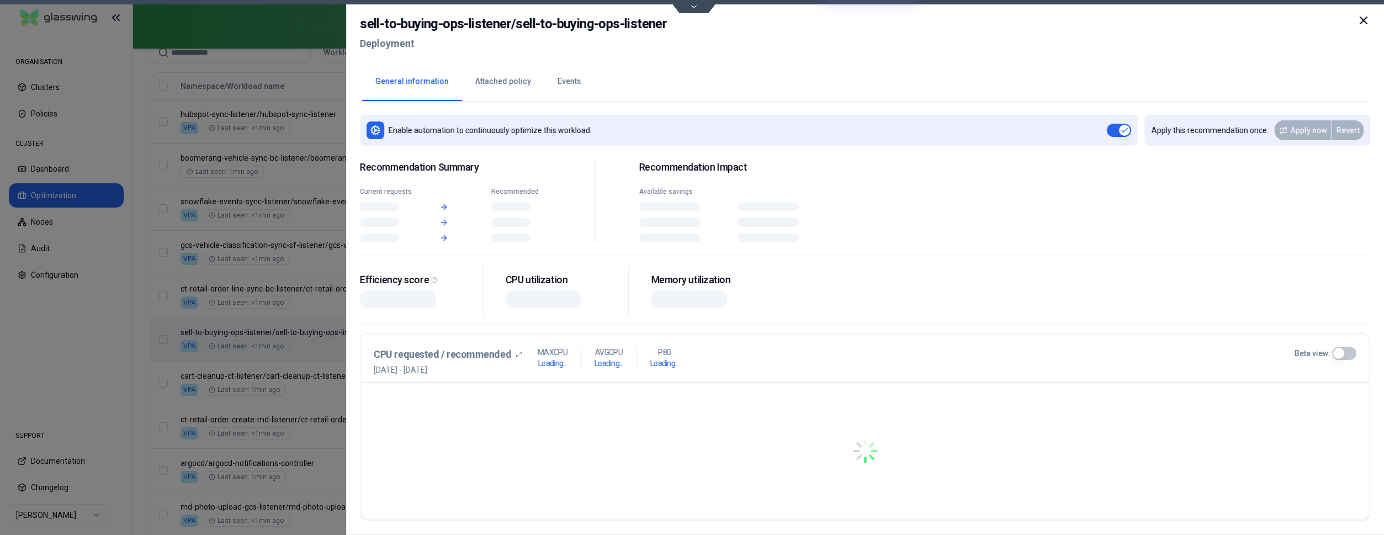
scroll to position [451, 0]
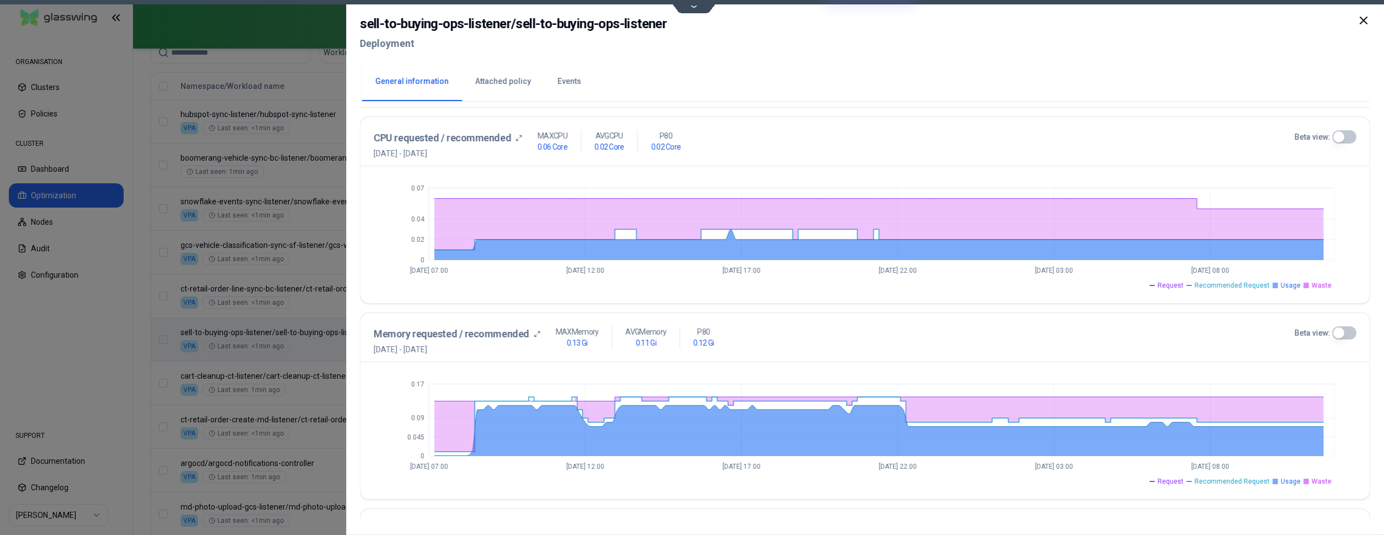
scroll to position [400, 0]
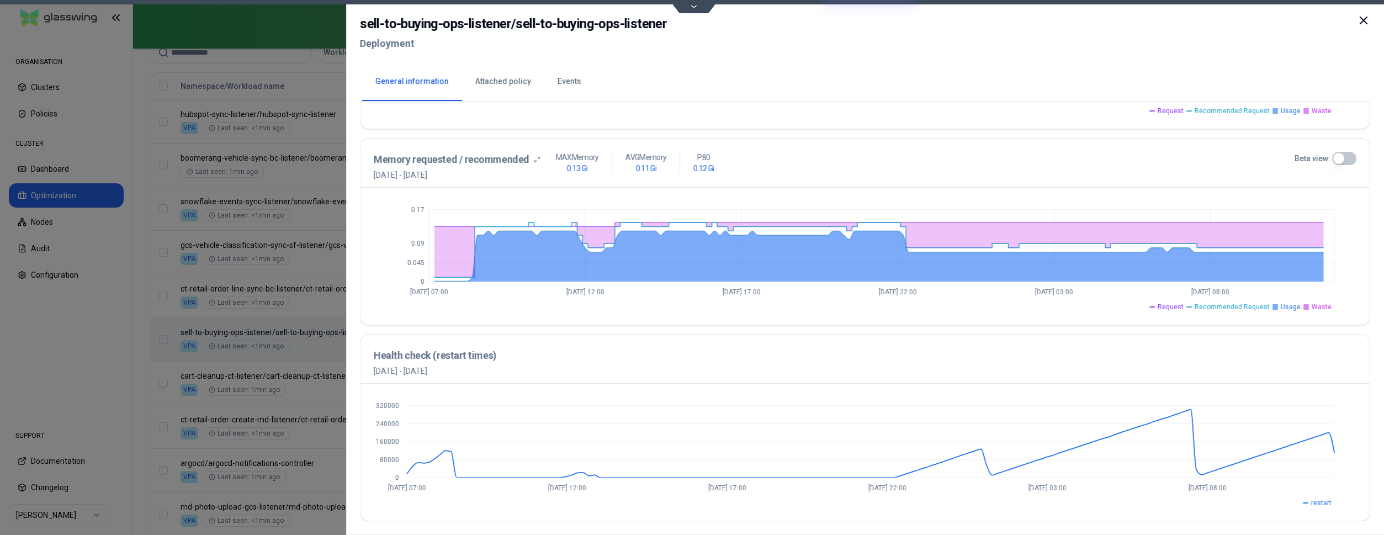
click at [990, 390] on div "0 80000 160000 240000 320000 [DATE] 07:00 [DATE] 12:00 [DATE] 17:00 [DATE] 22:0…" at bounding box center [865, 452] width 1009 height 137
drag, startPoint x: 1365, startPoint y: 19, endPoint x: 1114, endPoint y: 118, distance: 269.0
click at [1365, 19] on icon at bounding box center [1364, 20] width 7 height 7
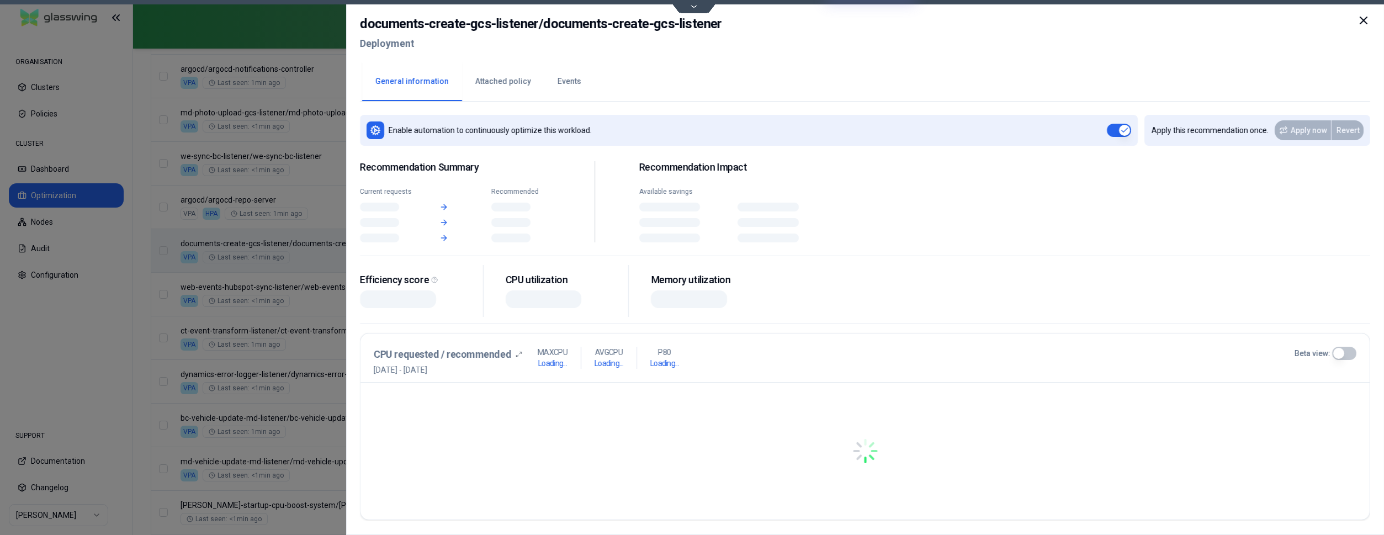
scroll to position [845, 0]
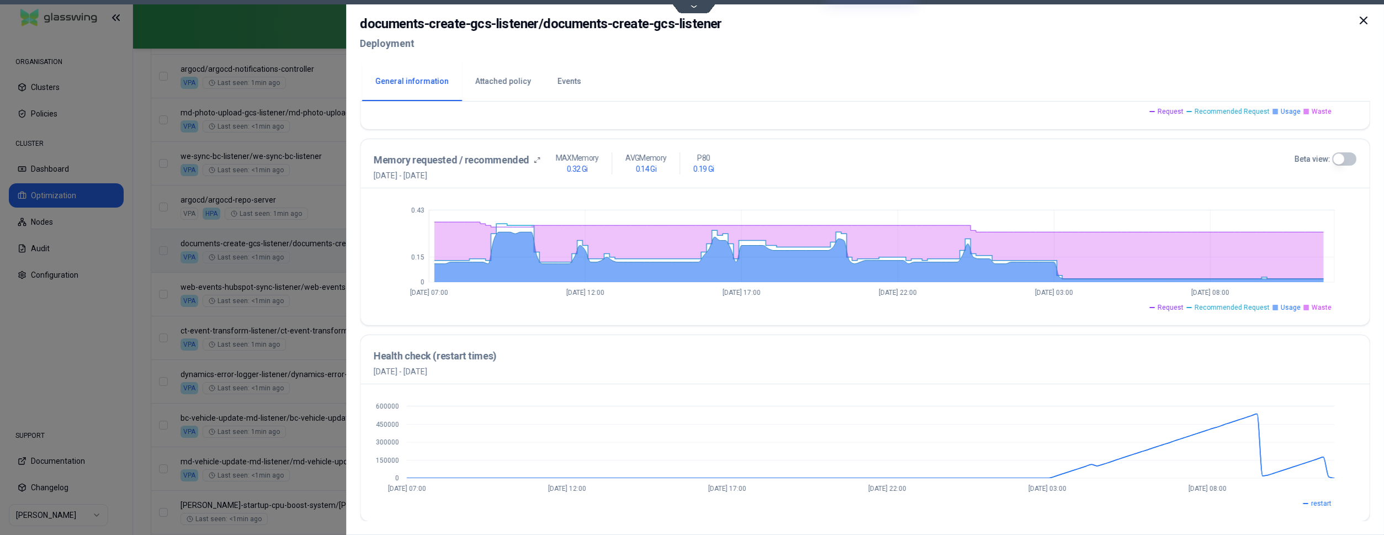
scroll to position [400, 0]
click at [1360, 17] on icon at bounding box center [1363, 20] width 13 height 13
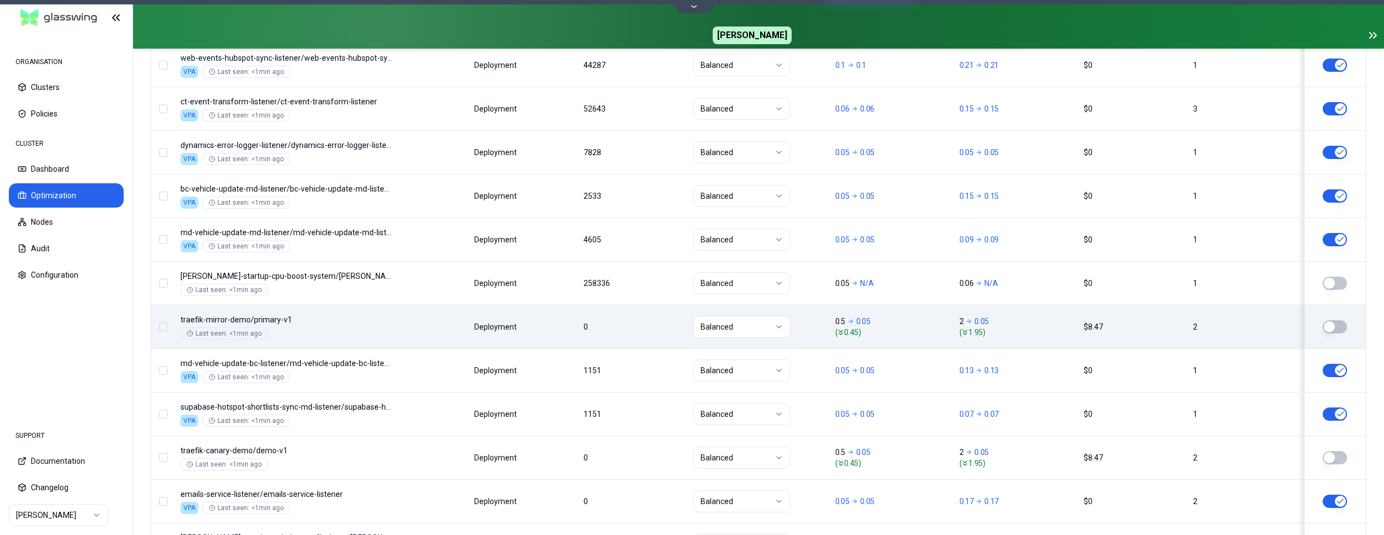
scroll to position [1127, 0]
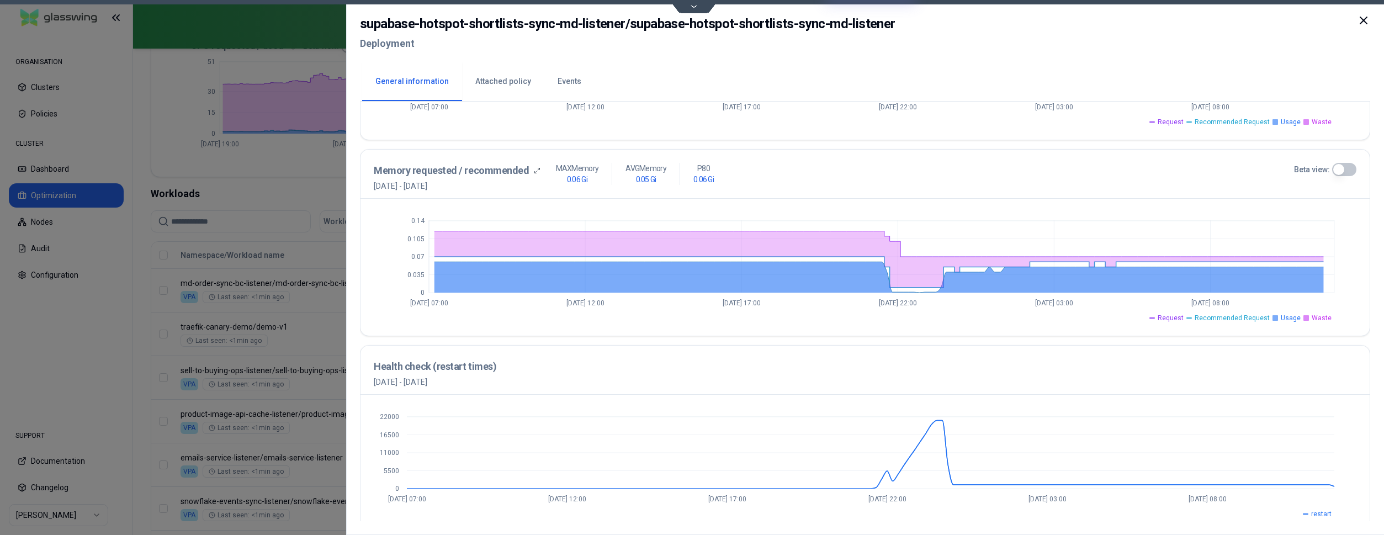
scroll to position [400, 0]
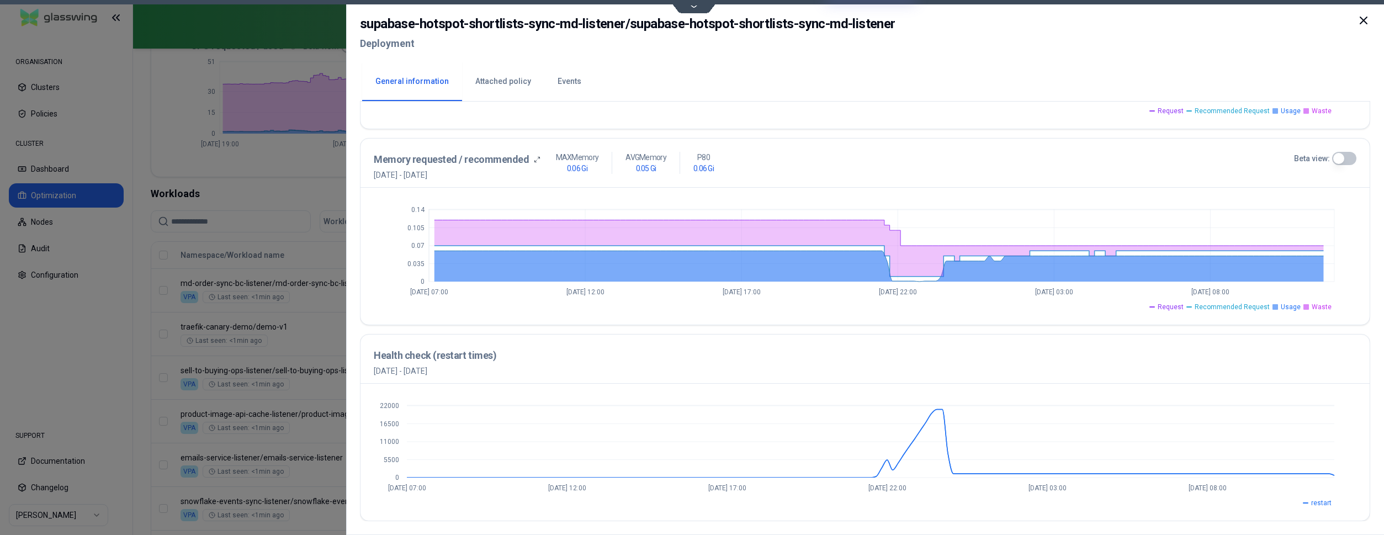
click at [1363, 20] on icon at bounding box center [1364, 20] width 7 height 7
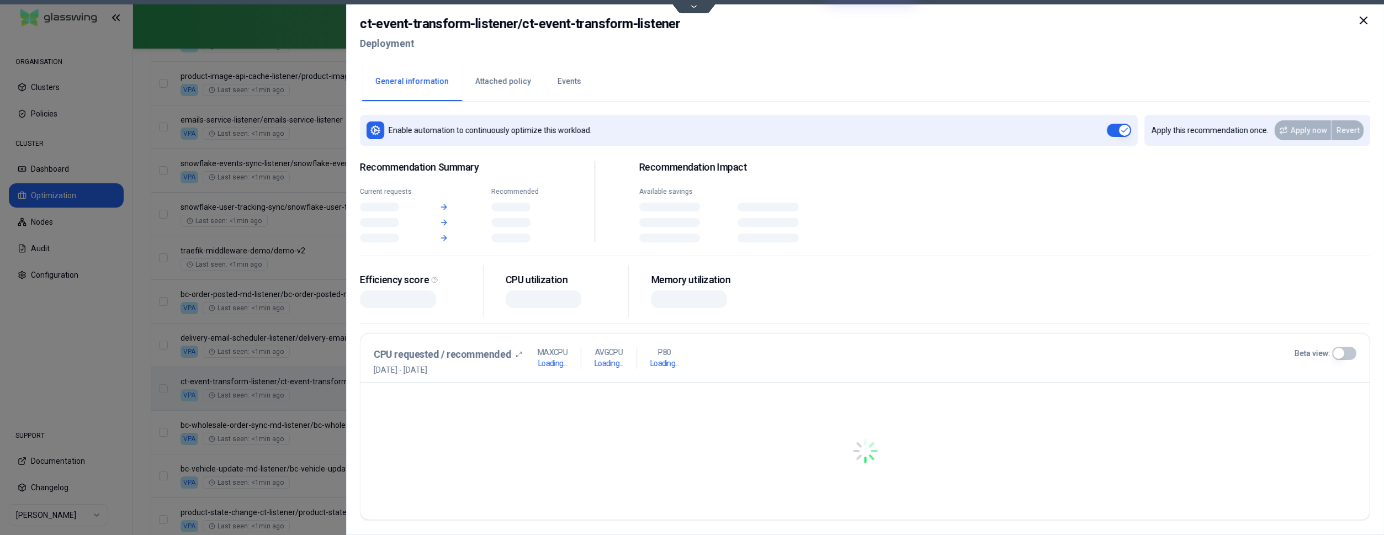
scroll to position [620, 0]
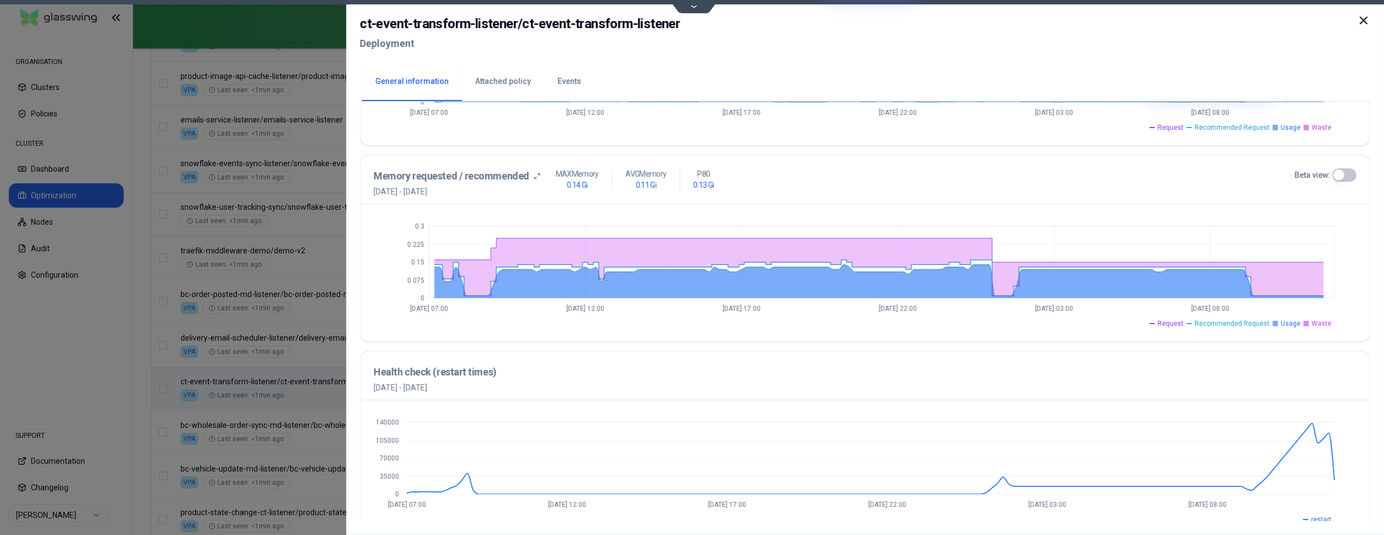
scroll to position [400, 0]
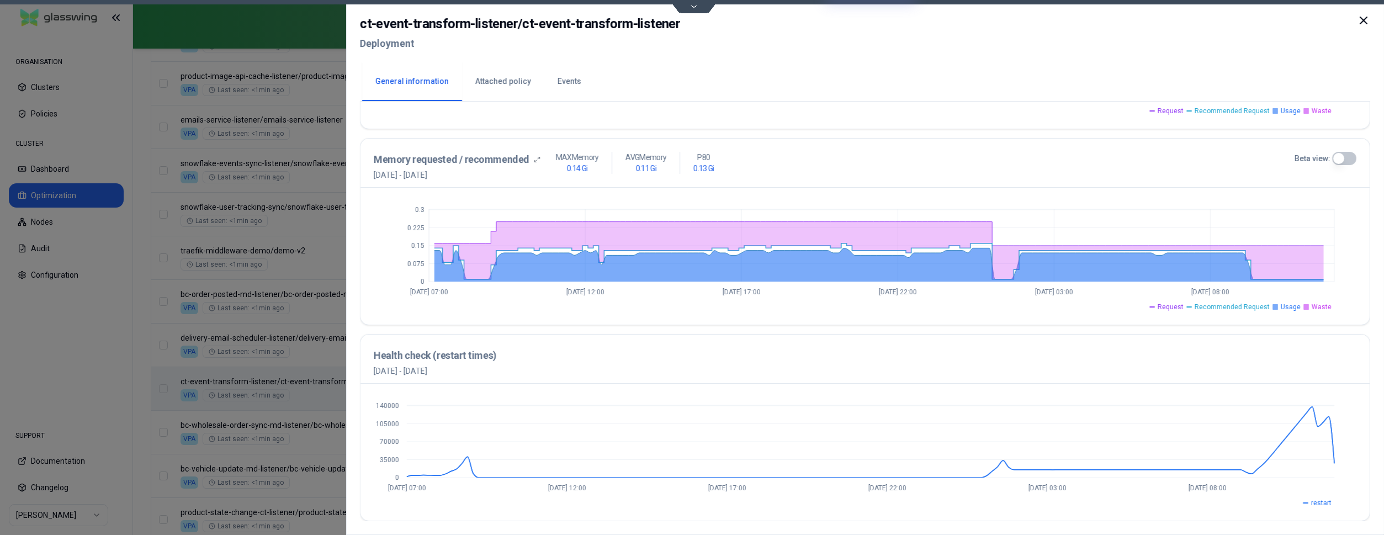
click at [1358, 19] on icon at bounding box center [1363, 20] width 13 height 13
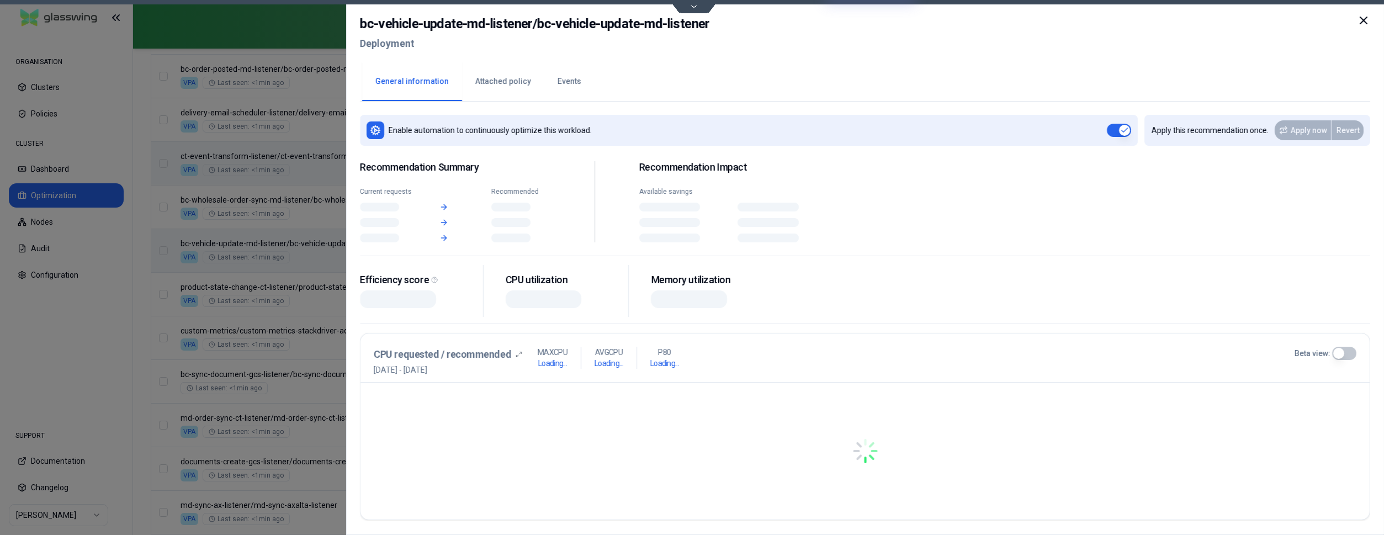
scroll to position [845, 0]
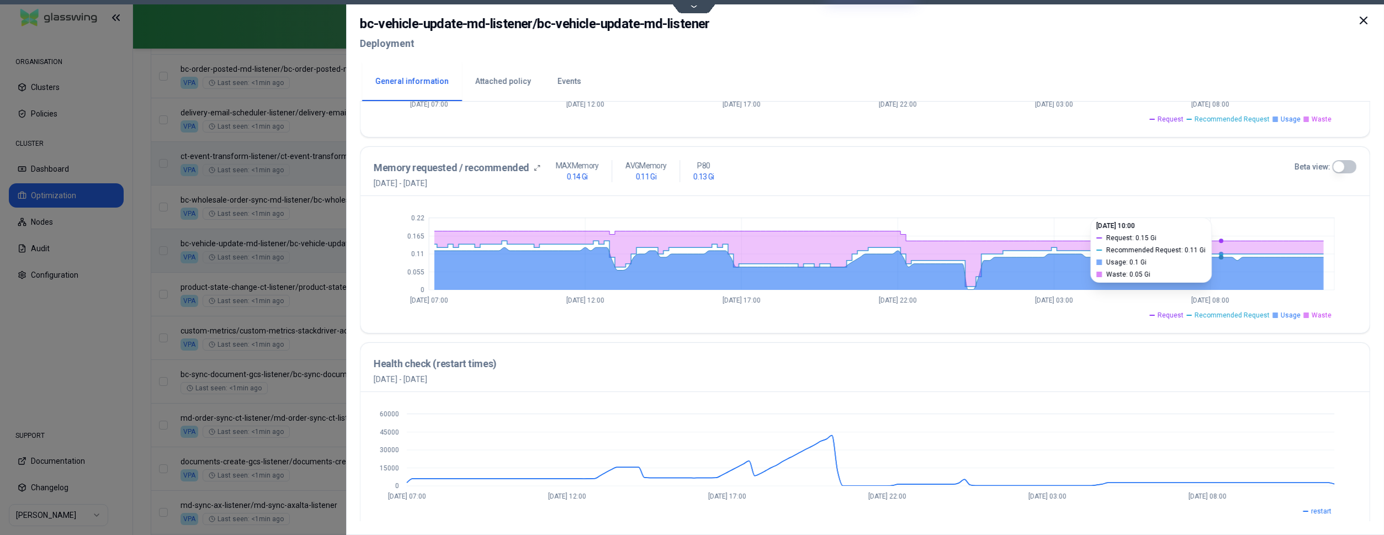
scroll to position [400, 0]
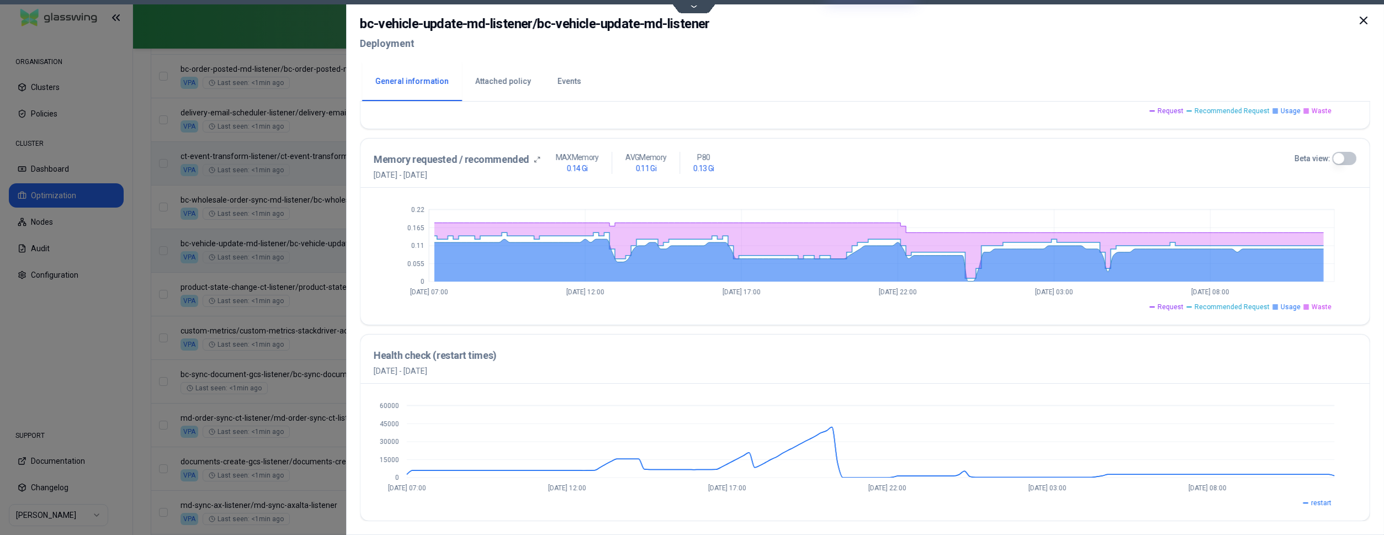
click at [1367, 20] on icon at bounding box center [1363, 20] width 13 height 13
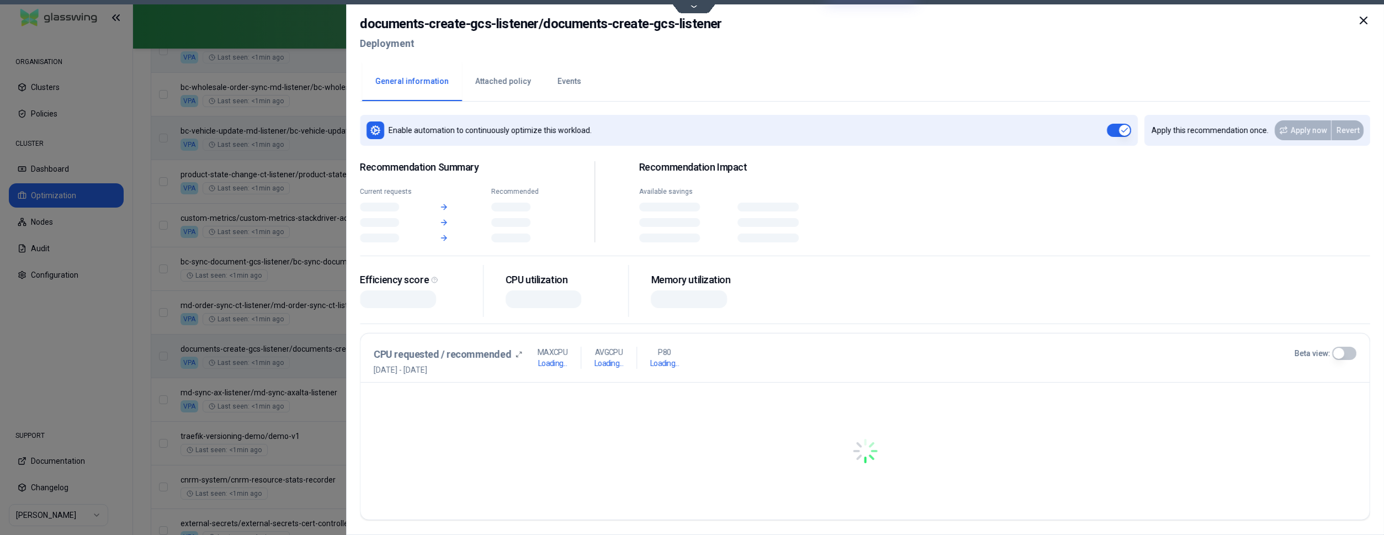
scroll to position [958, 0]
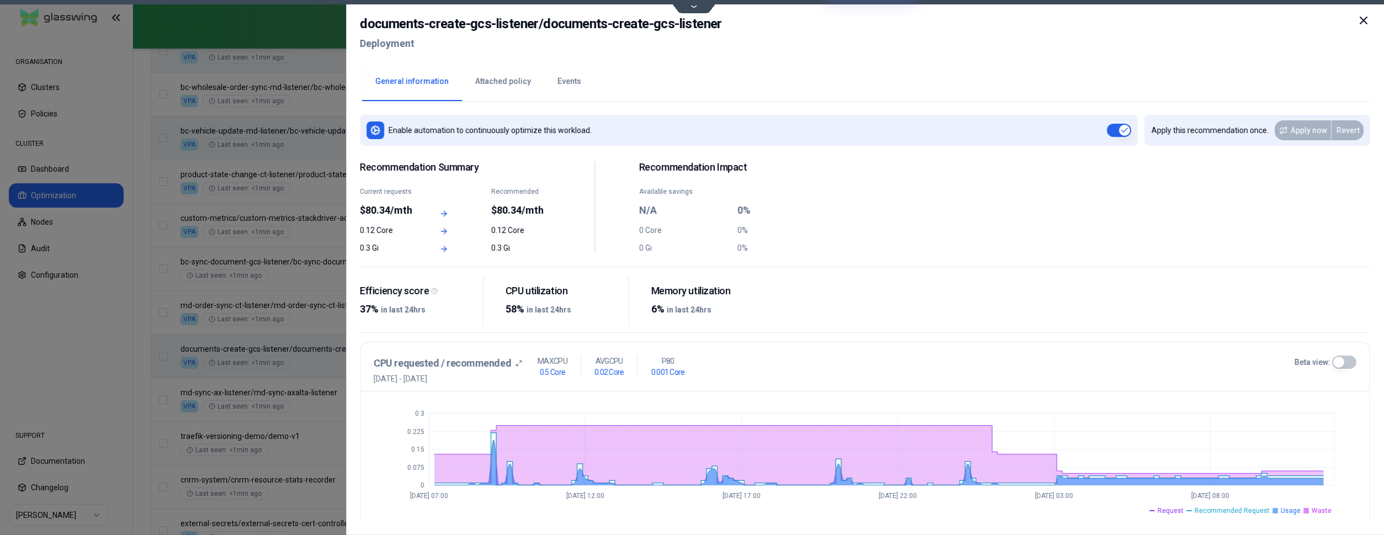
click at [574, 82] on button "Events" at bounding box center [569, 81] width 50 height 39
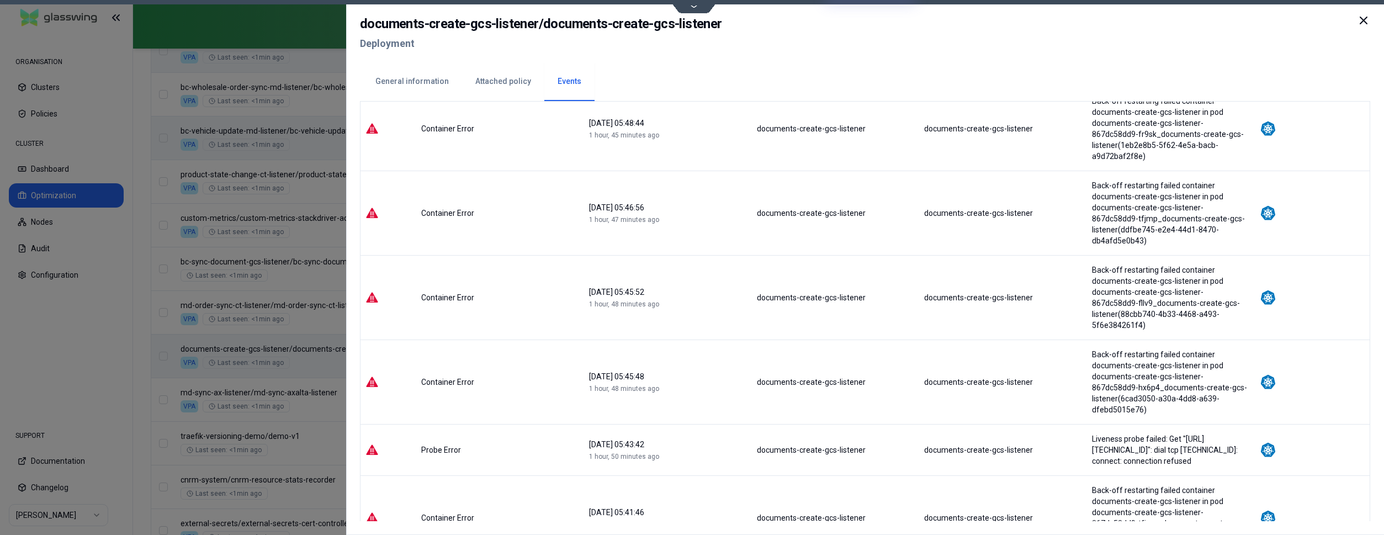
scroll to position [1399, 0]
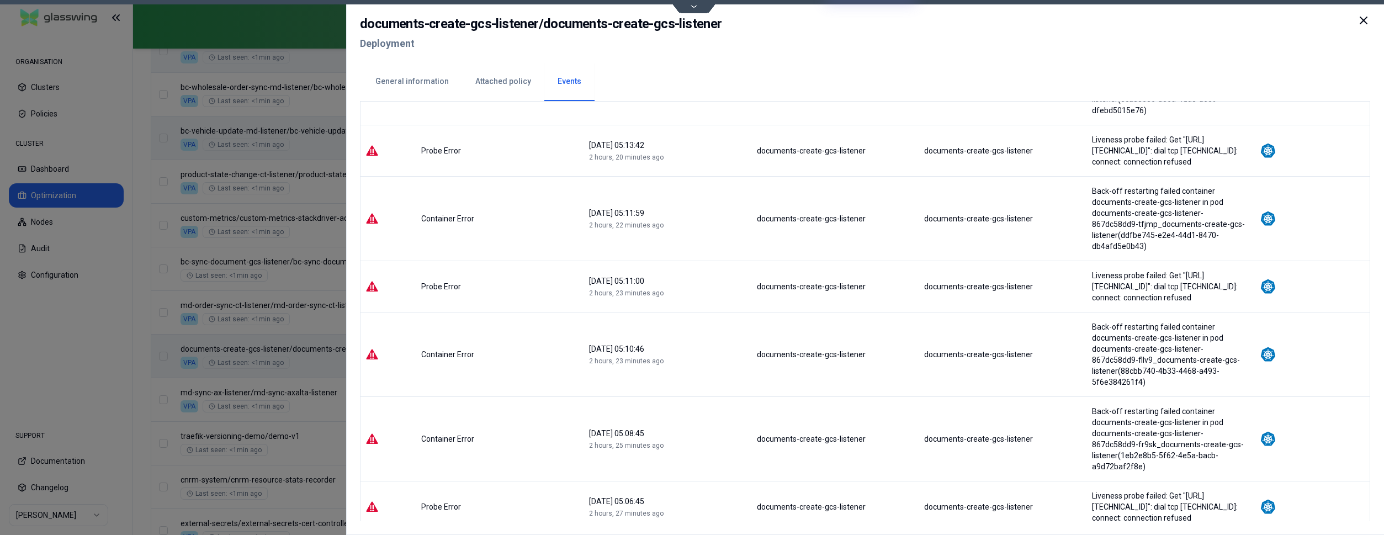
scroll to position [1465, 0]
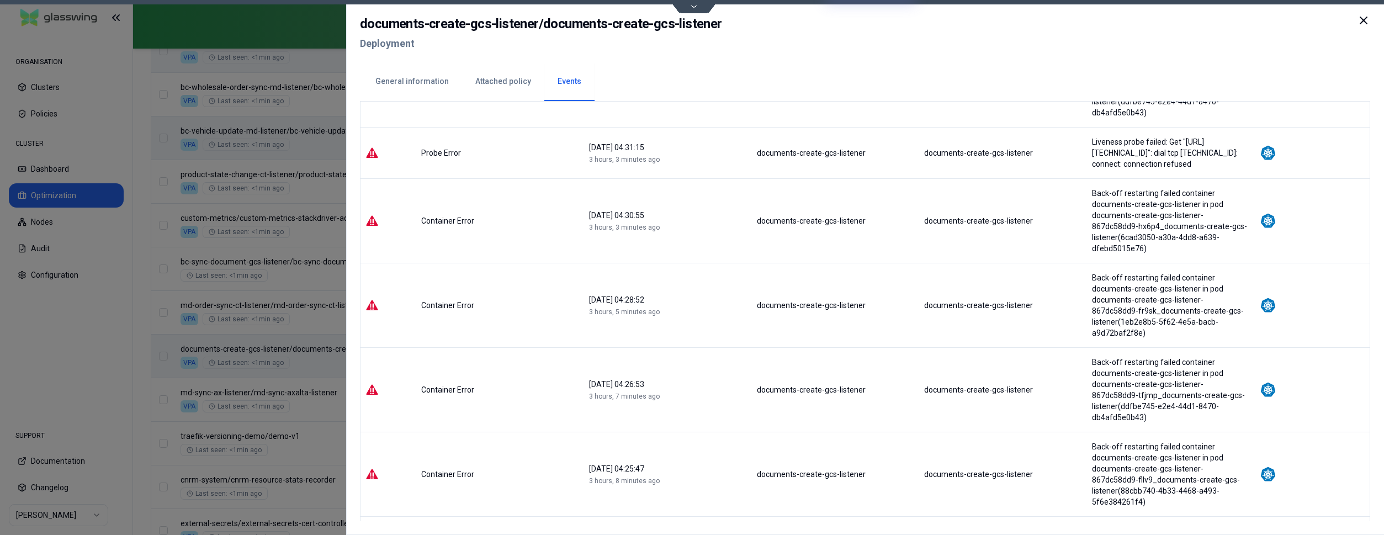
scroll to position [1454, 0]
click at [1360, 20] on icon at bounding box center [1363, 20] width 13 height 13
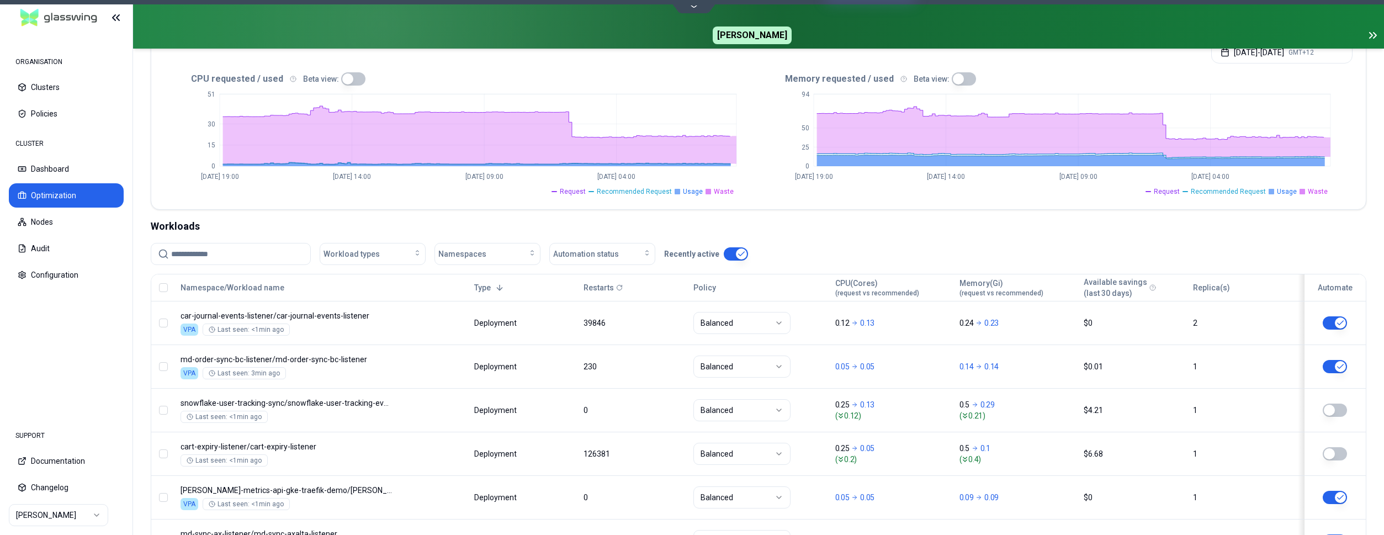
scroll to position [282, 0]
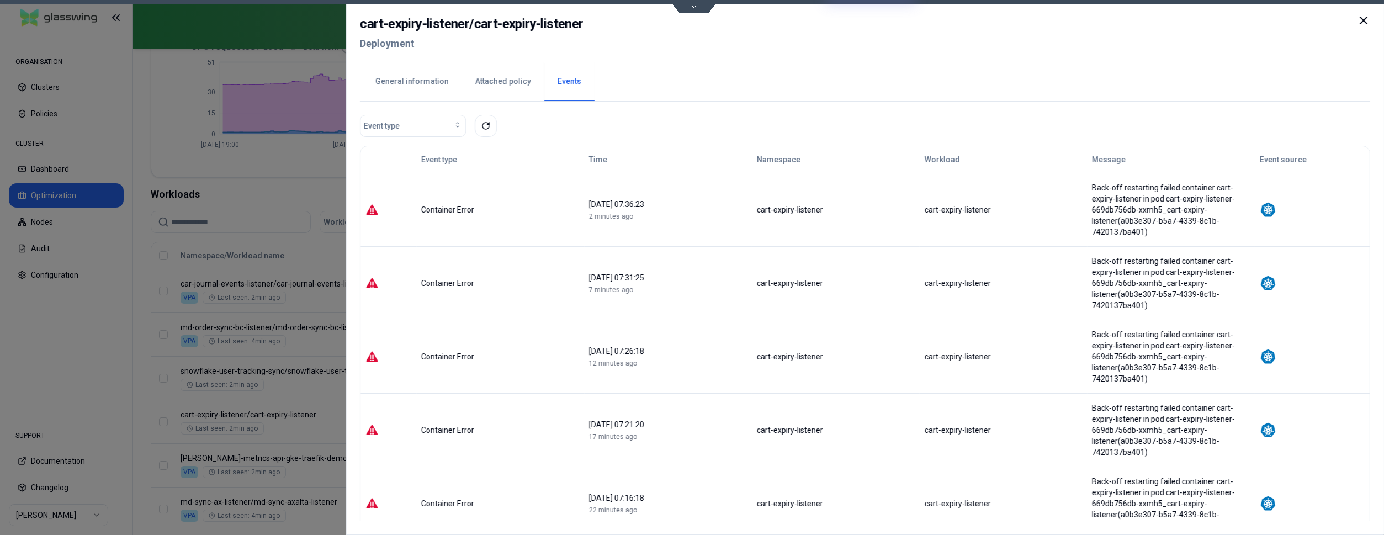
click at [300, 361] on div at bounding box center [692, 267] width 1384 height 535
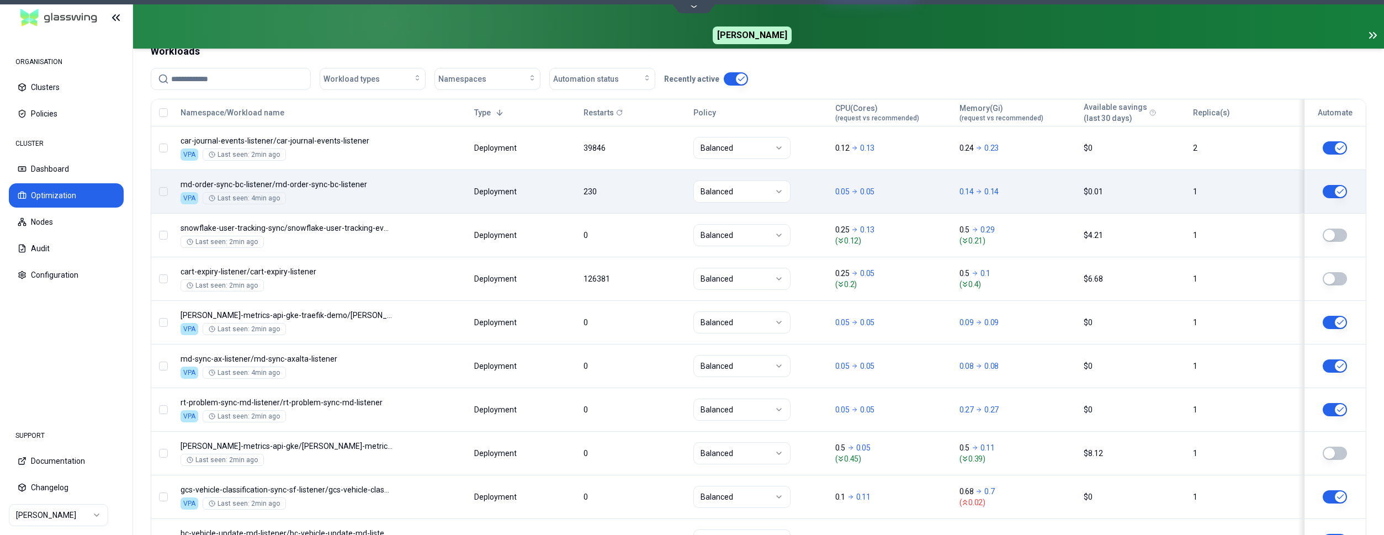
scroll to position [507, 0]
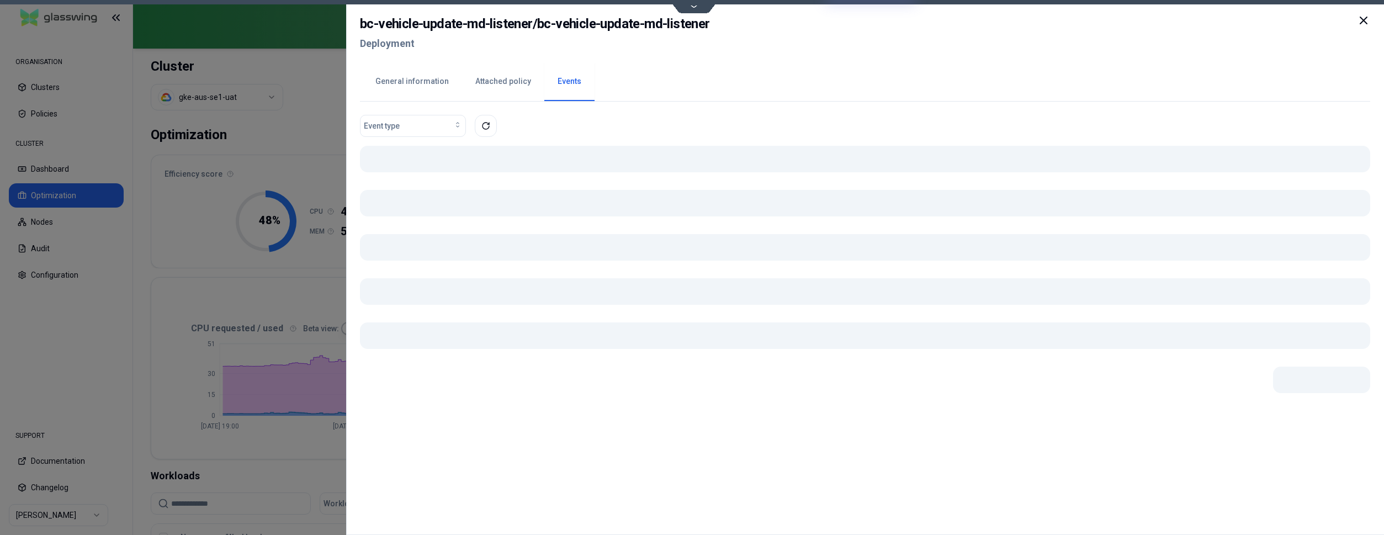
scroll to position [507, 0]
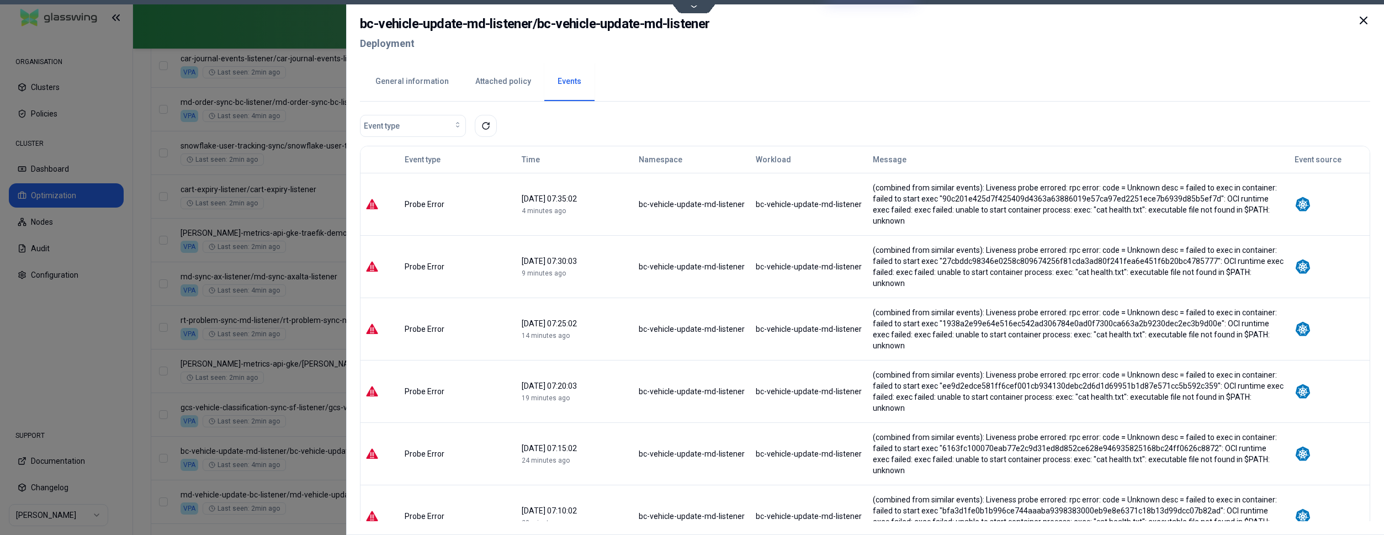
click at [422, 89] on button "General information" at bounding box center [412, 81] width 100 height 39
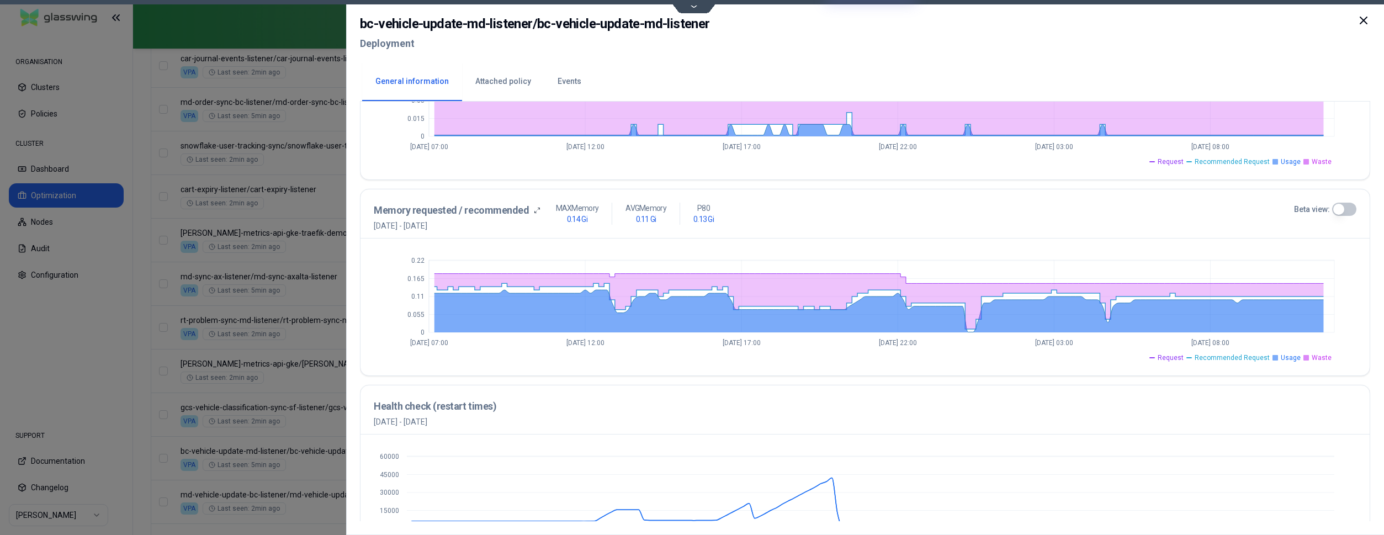
scroll to position [287, 0]
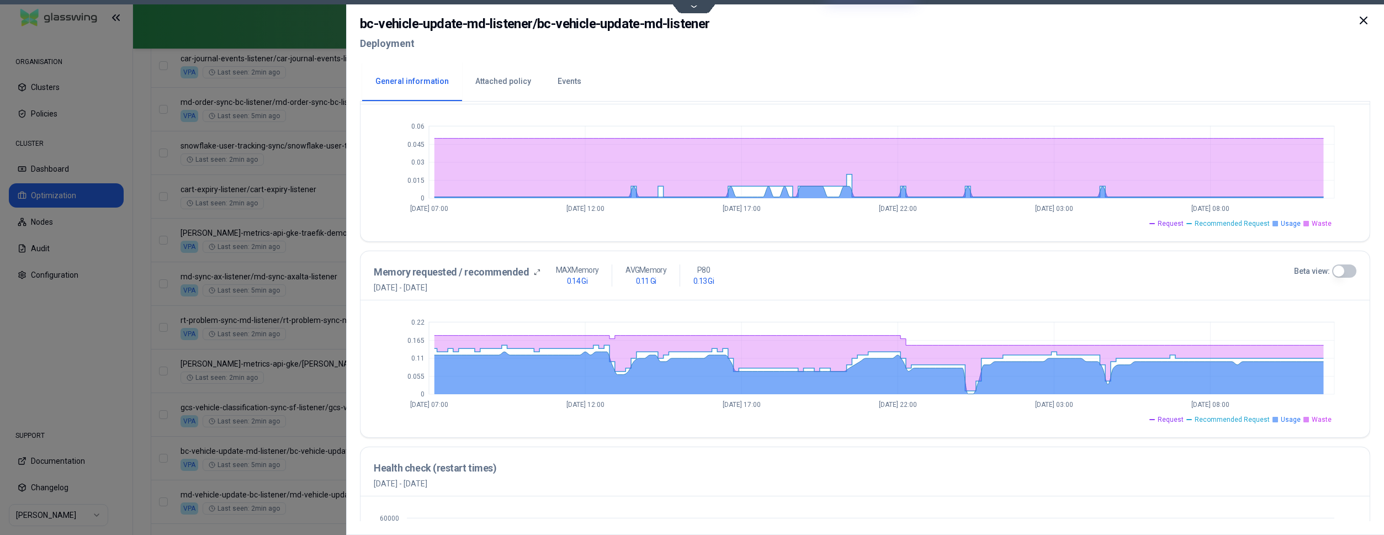
click at [224, 348] on div at bounding box center [692, 267] width 1384 height 535
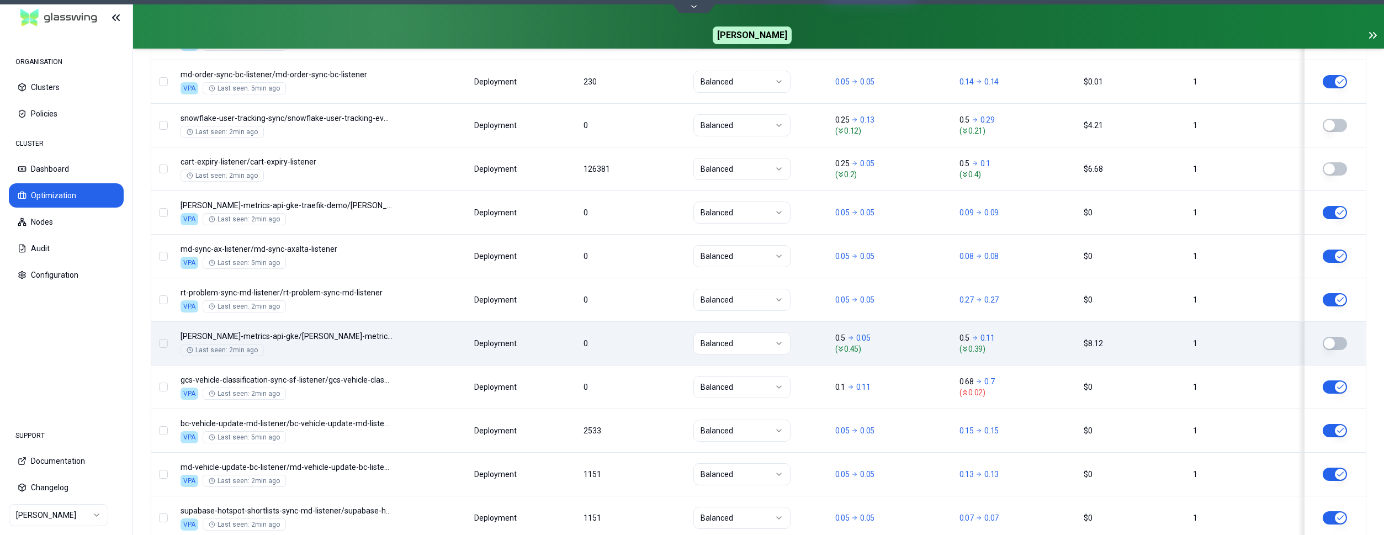
scroll to position [620, 0]
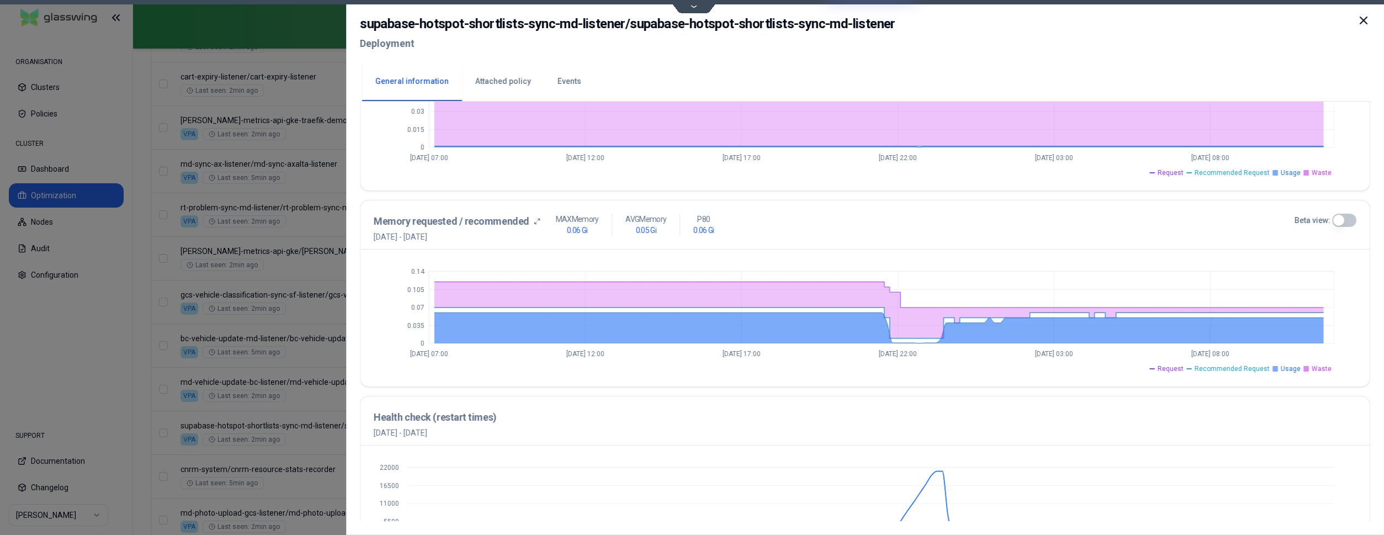
scroll to position [400, 0]
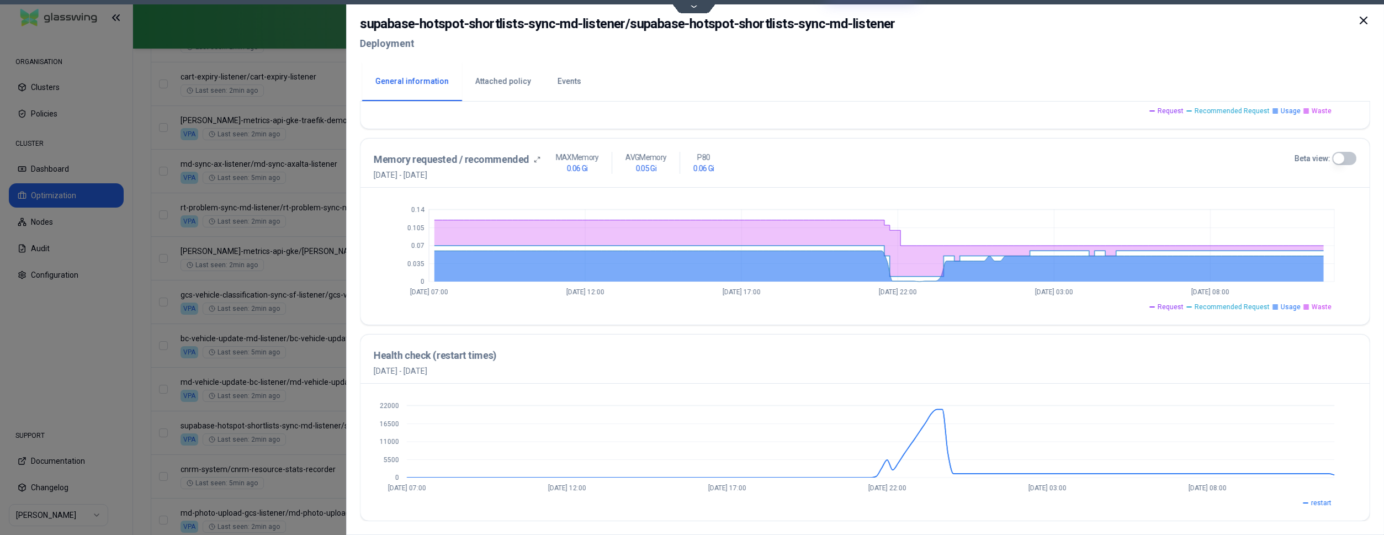
click at [1360, 18] on icon at bounding box center [1363, 20] width 13 height 13
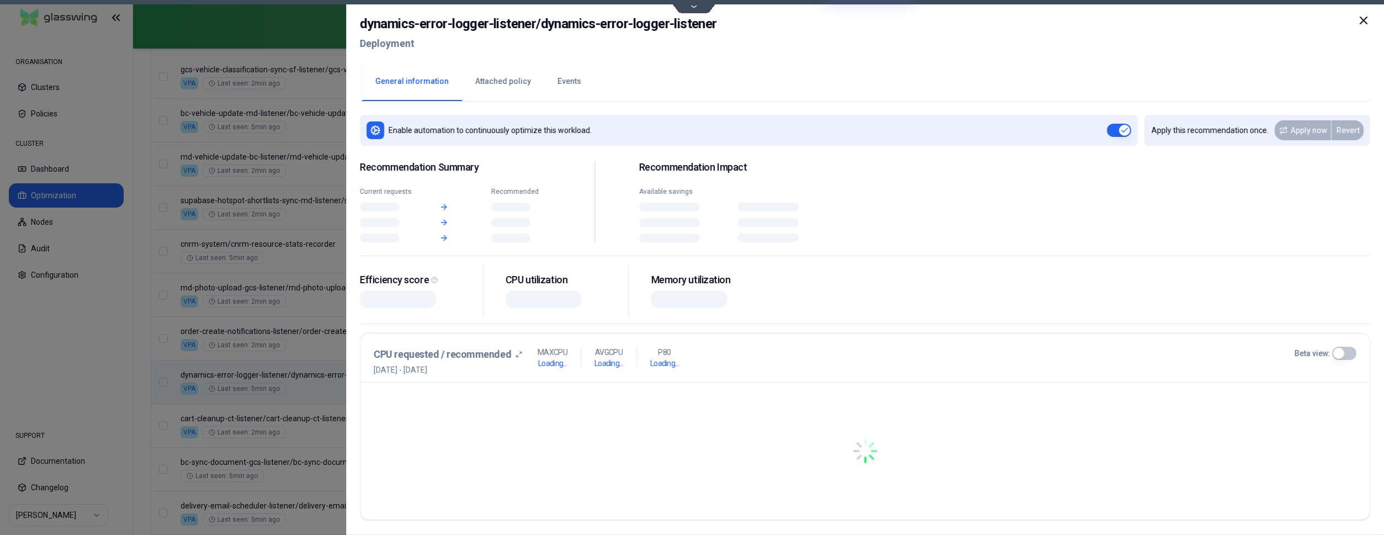
scroll to position [845, 0]
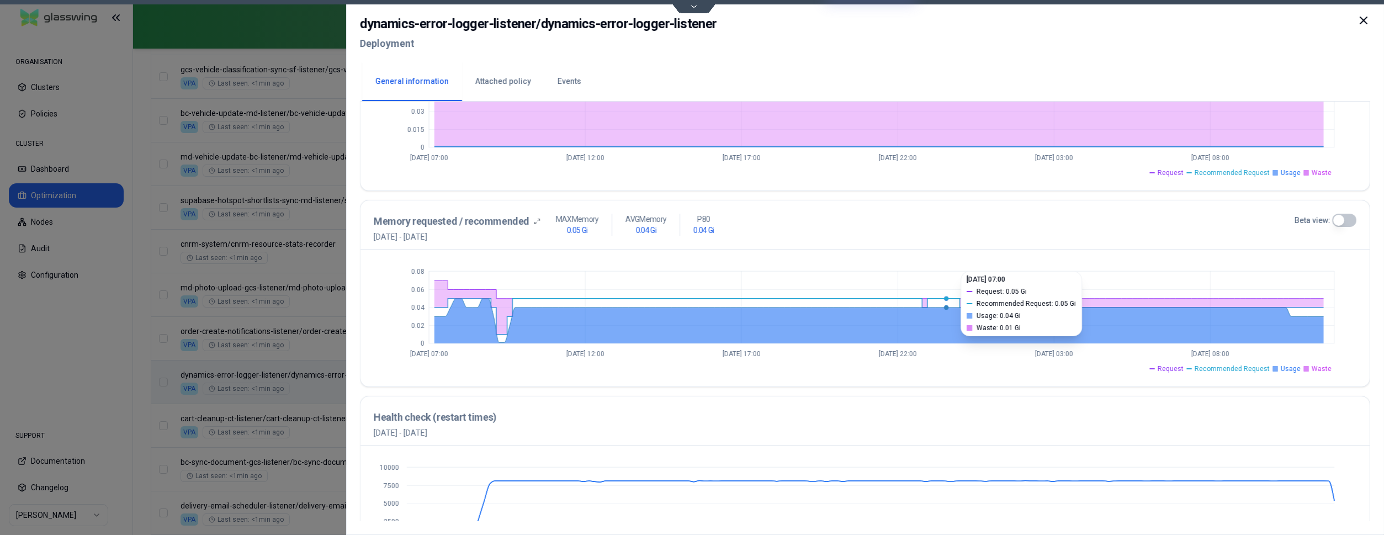
scroll to position [400, 0]
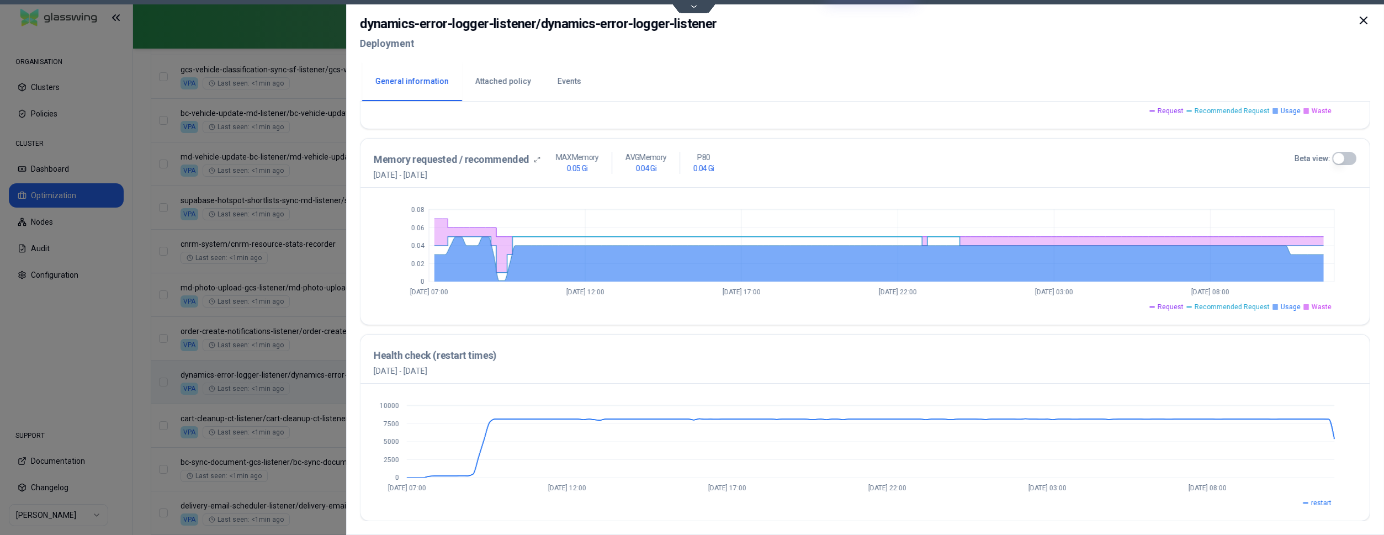
click at [1368, 25] on icon at bounding box center [1363, 20] width 13 height 13
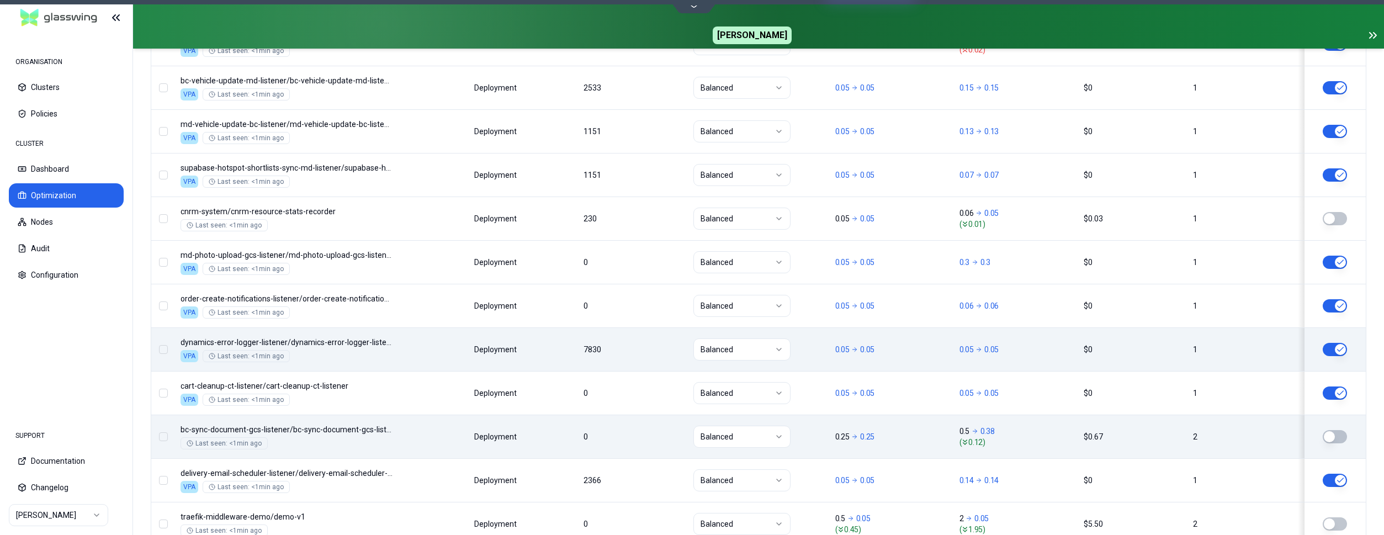
scroll to position [1070, 0]
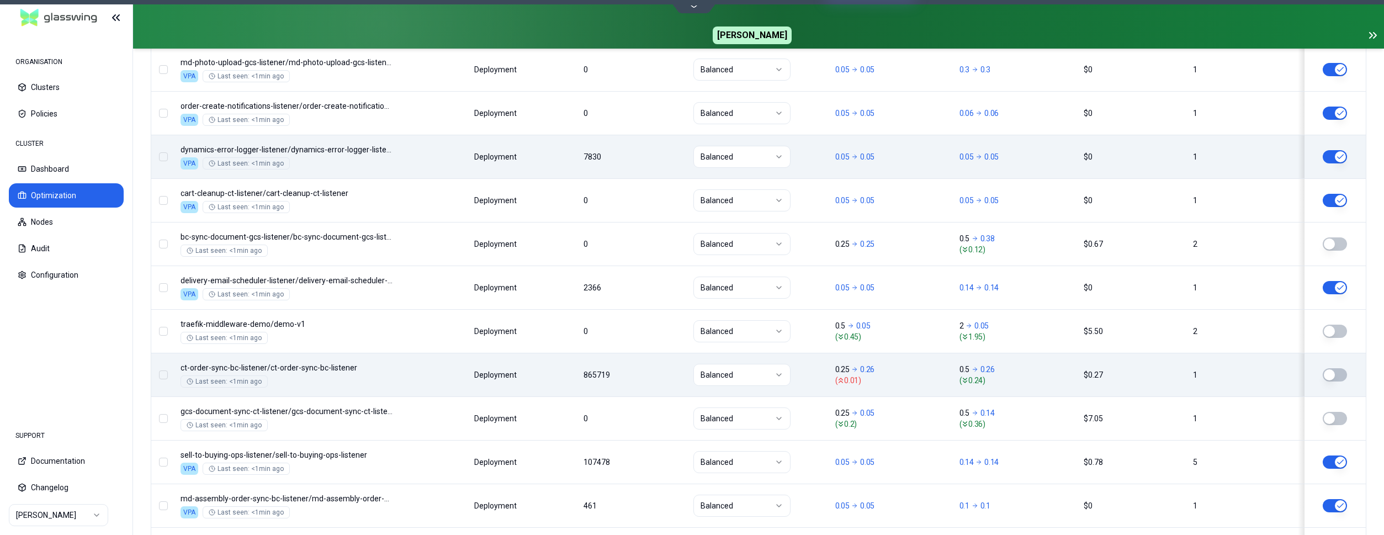
click at [558, 385] on div "Namespace/Workload name Type Restarts Policy CPU(Cores) (request vs recommended…" at bounding box center [758, 122] width 1215 height 1336
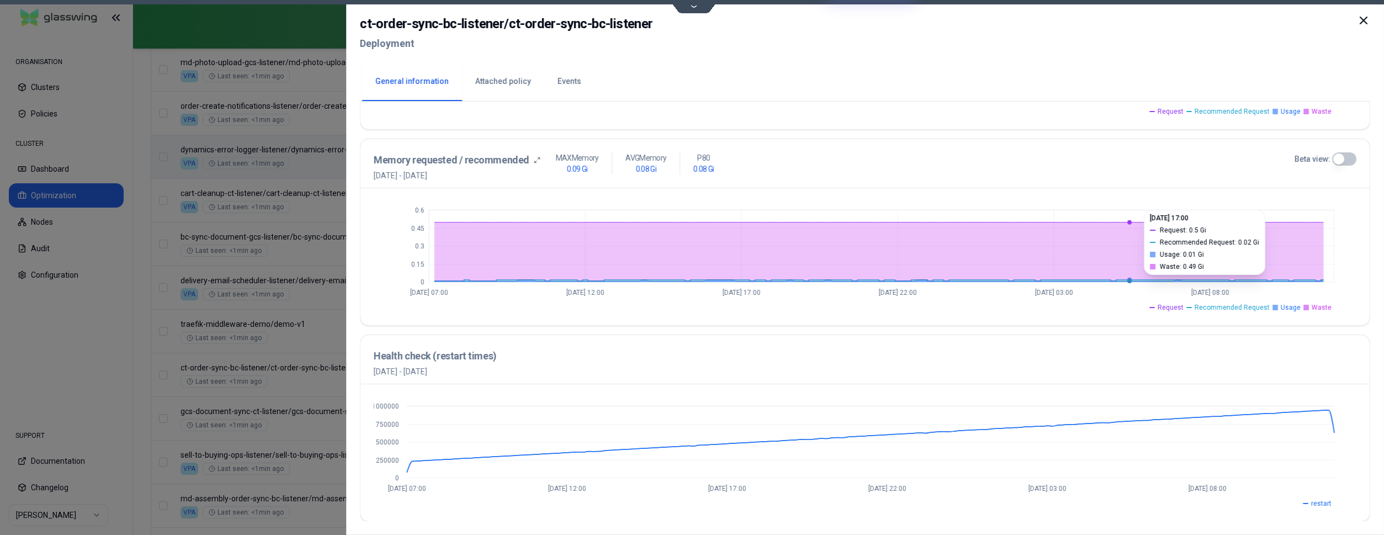
scroll to position [400, 0]
click at [1360, 22] on icon at bounding box center [1363, 20] width 13 height 13
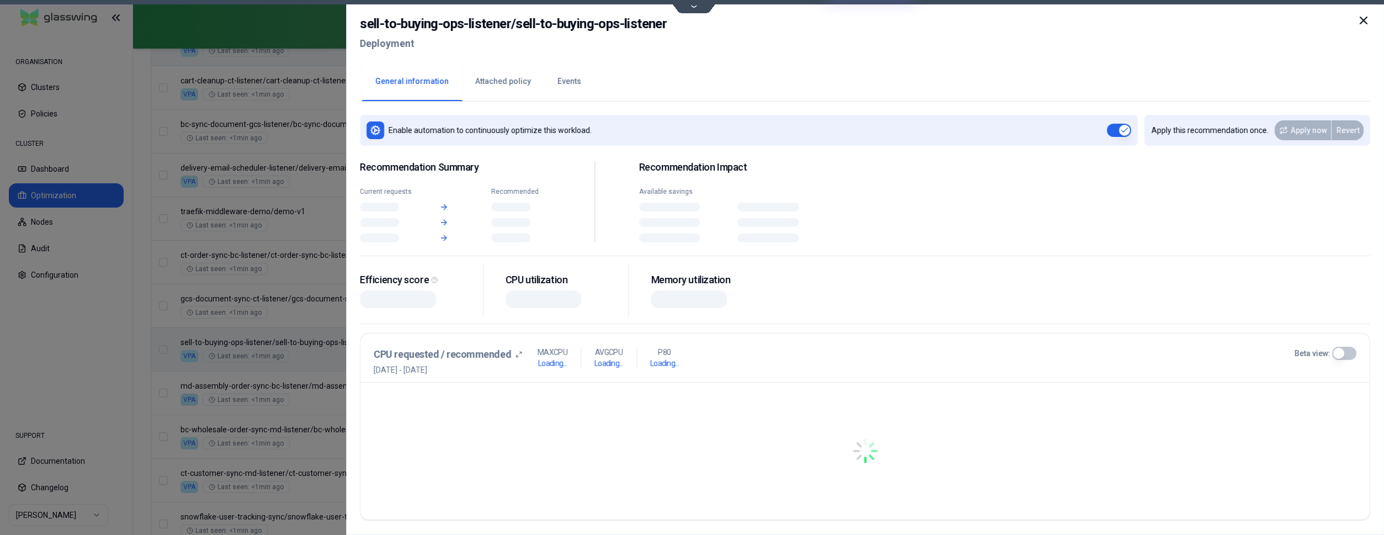
scroll to position [1183, 0]
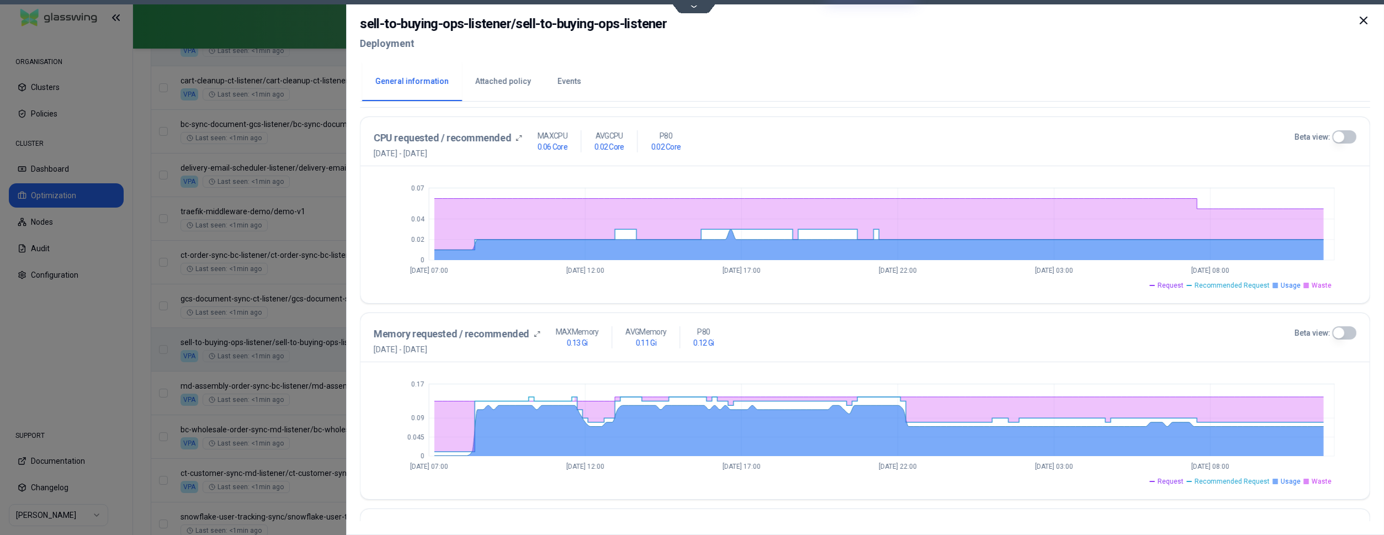
scroll to position [400, 0]
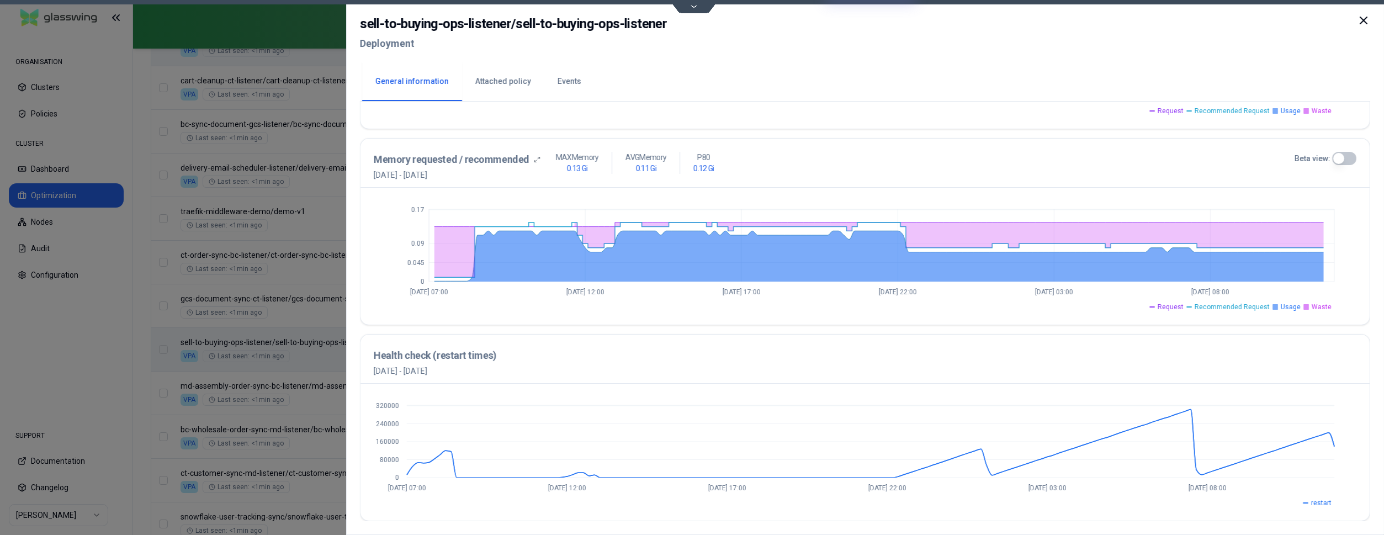
click at [1343, 160] on button "Beta view:" at bounding box center [1345, 158] width 24 height 13
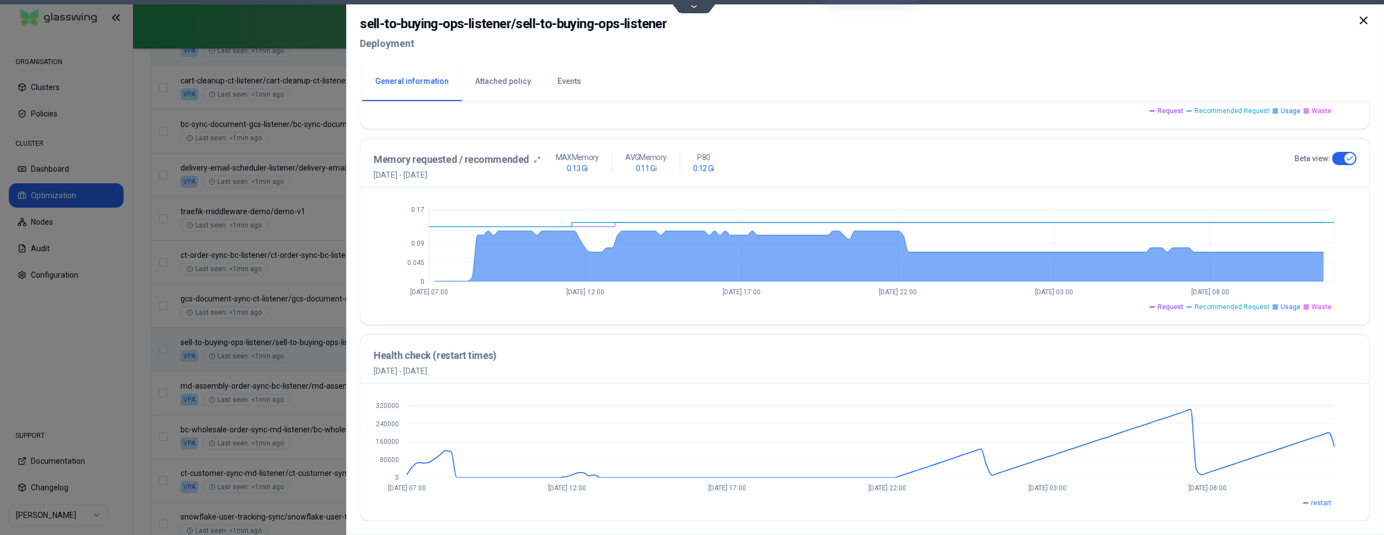
scroll to position [118, 0]
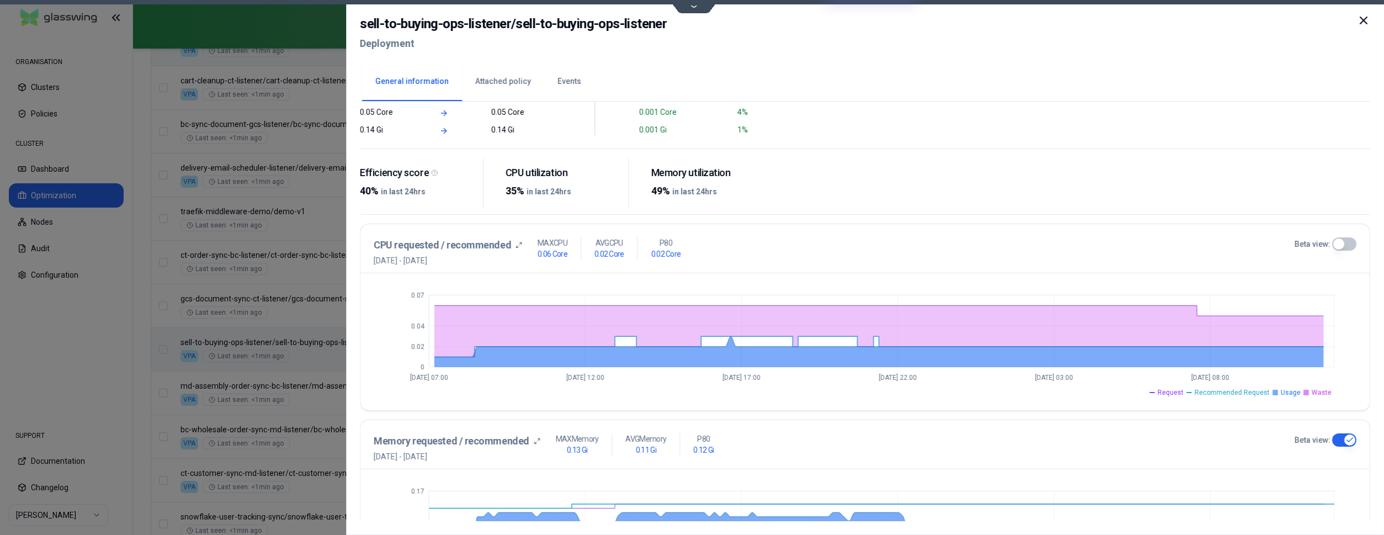
click at [1358, 16] on icon at bounding box center [1363, 20] width 13 height 13
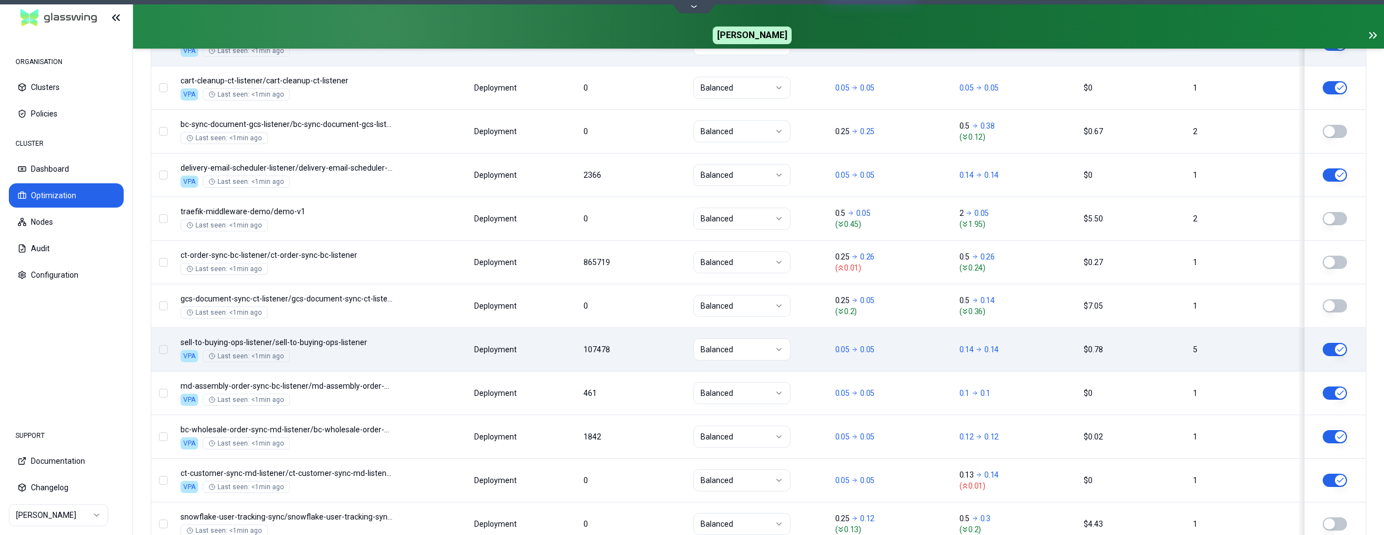
click at [407, 344] on div "Namespace/Workload name Type Restarts Policy CPU(Cores) (request vs recommended…" at bounding box center [758, 9] width 1215 height 1336
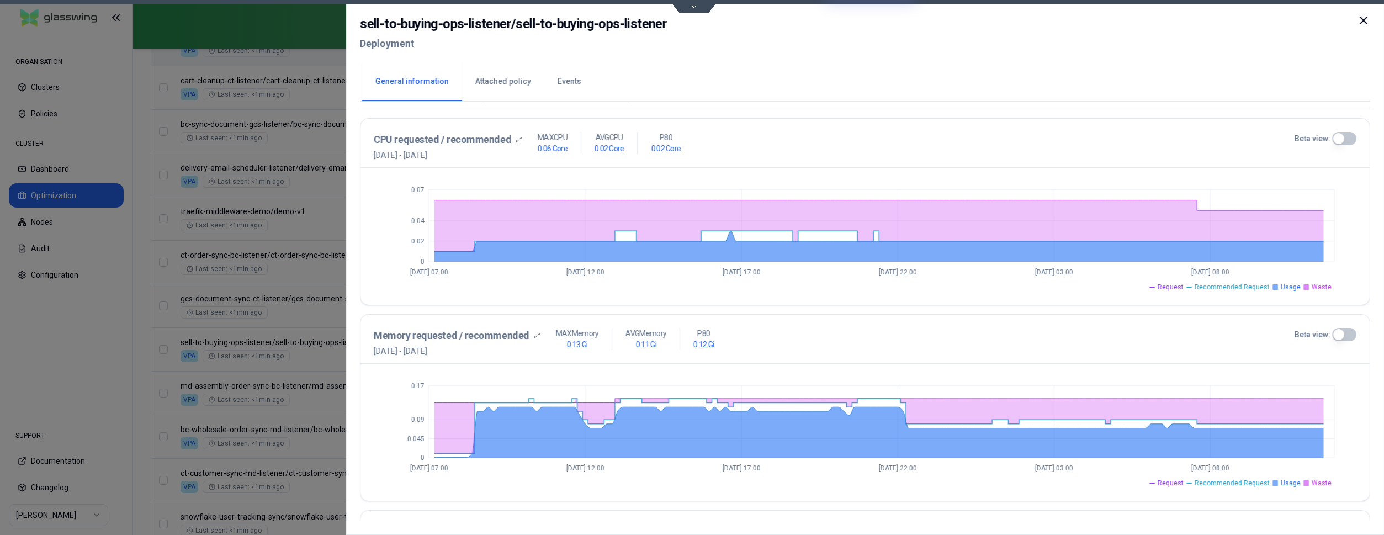
scroll to position [225, 0]
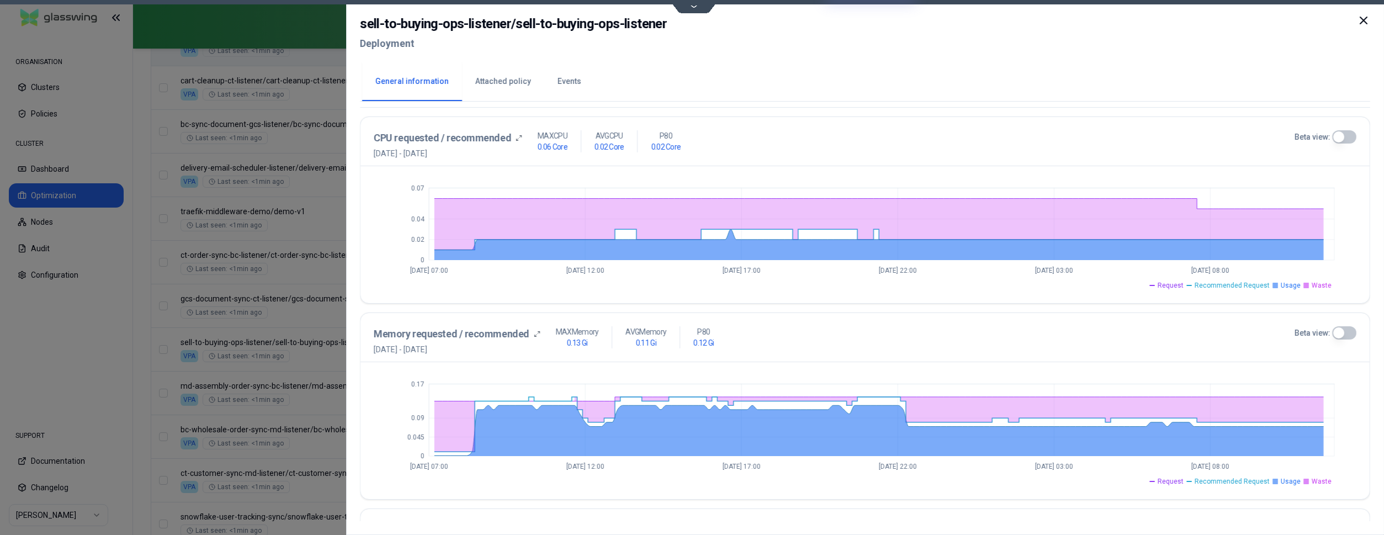
click at [1345, 136] on button "Beta view:" at bounding box center [1345, 136] width 24 height 13
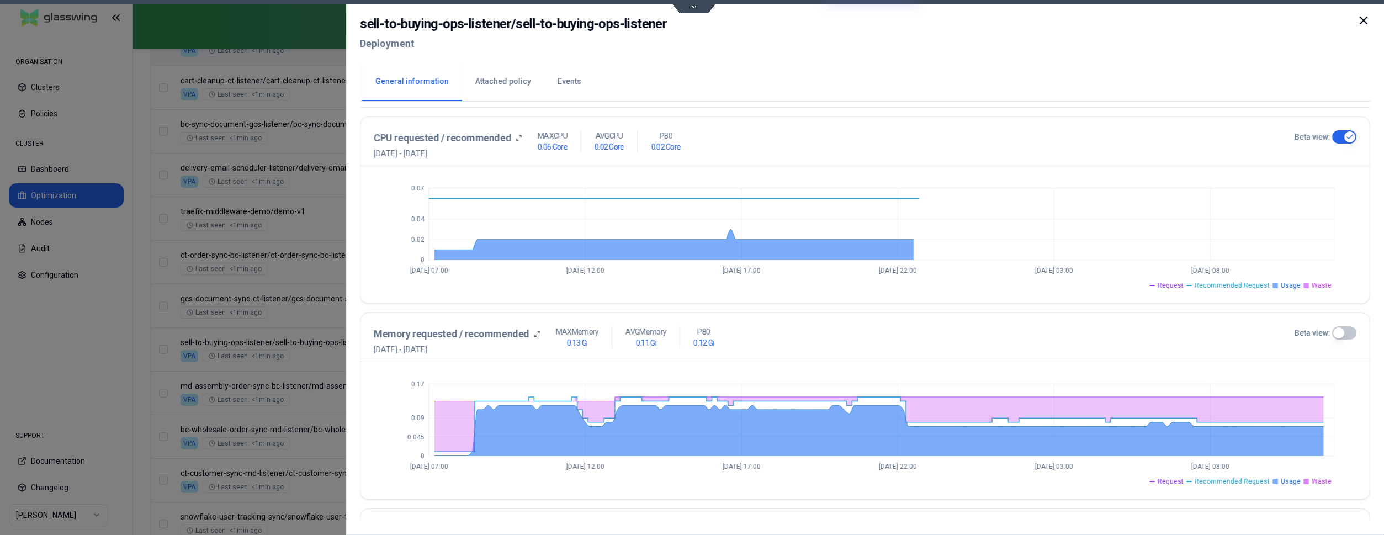
click at [1346, 334] on button "Beta view:" at bounding box center [1345, 332] width 24 height 13
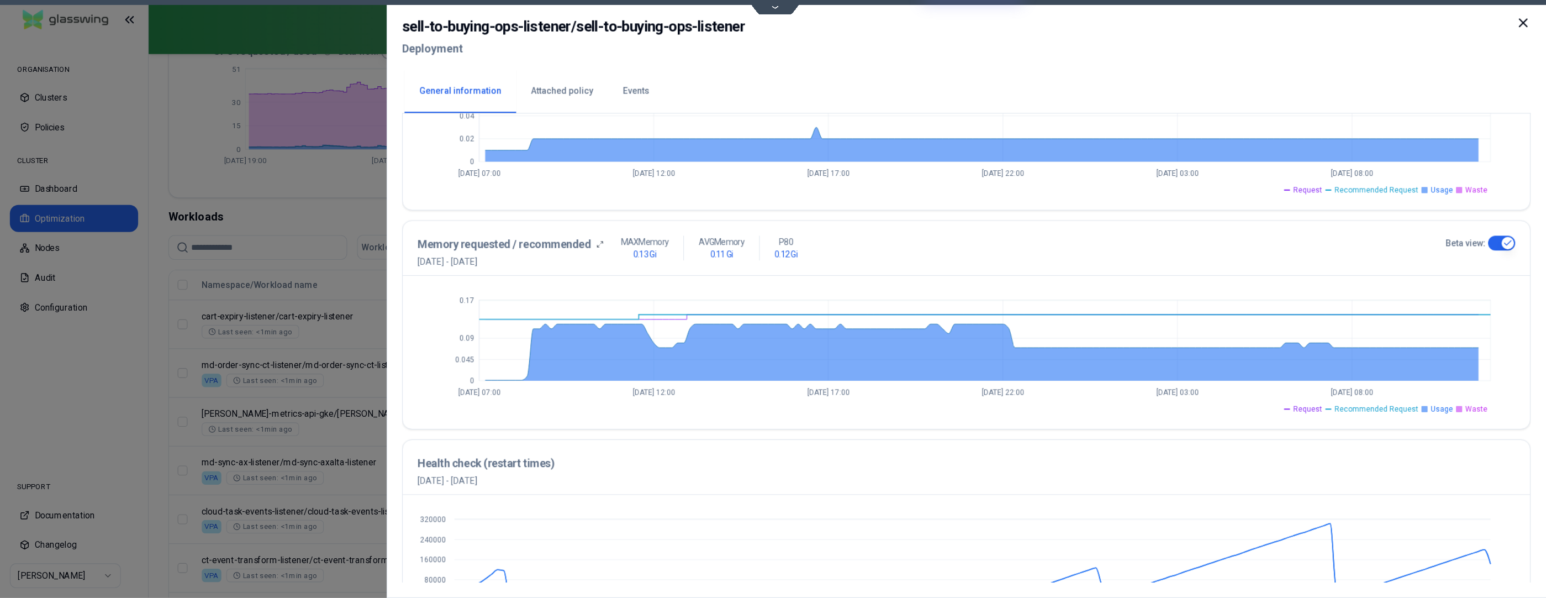
scroll to position [343, 0]
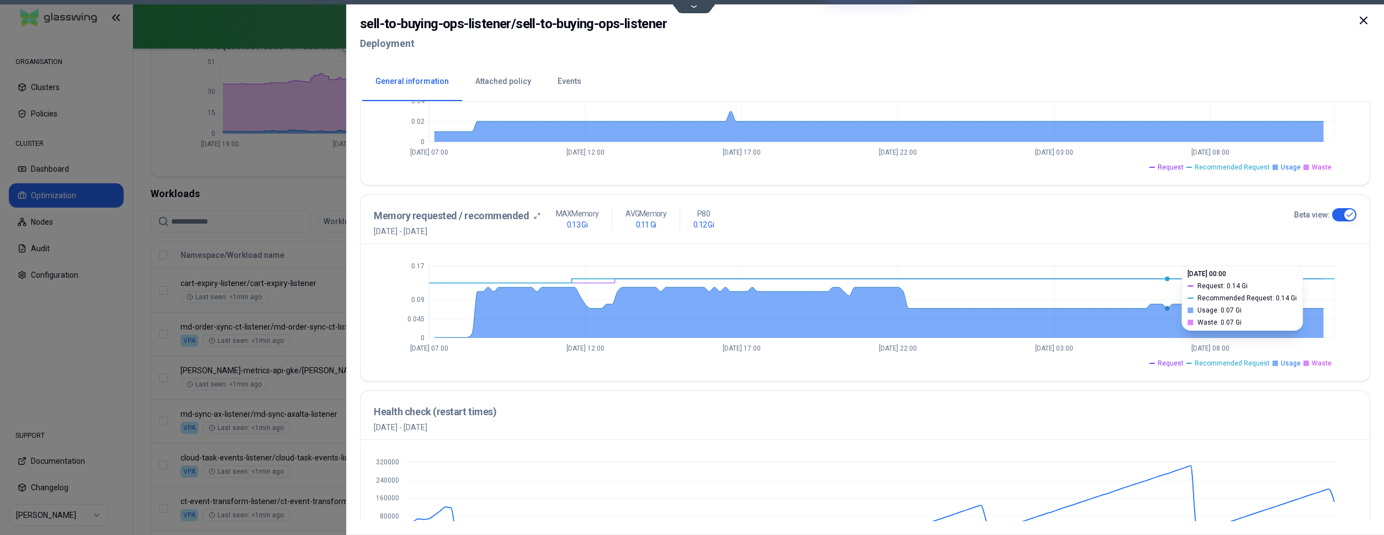
type button "on"
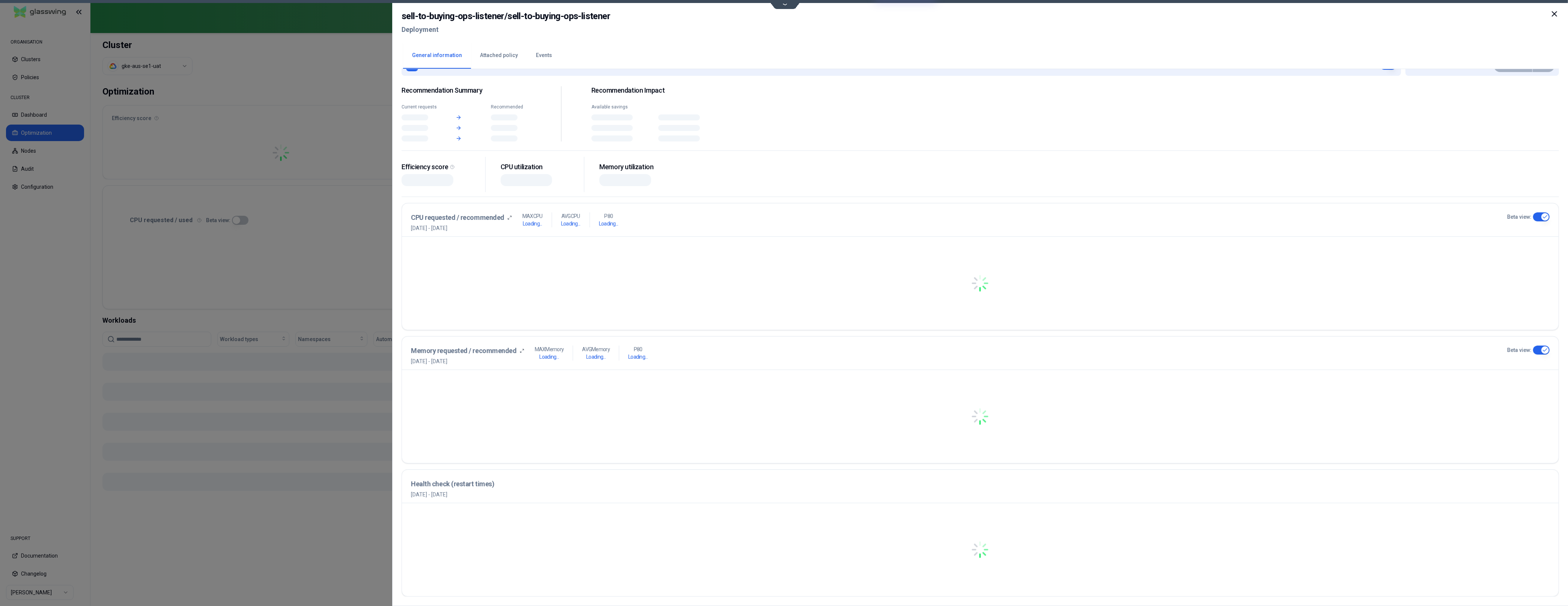
scroll to position [26, 0]
